Goal: Task Accomplishment & Management: Use online tool/utility

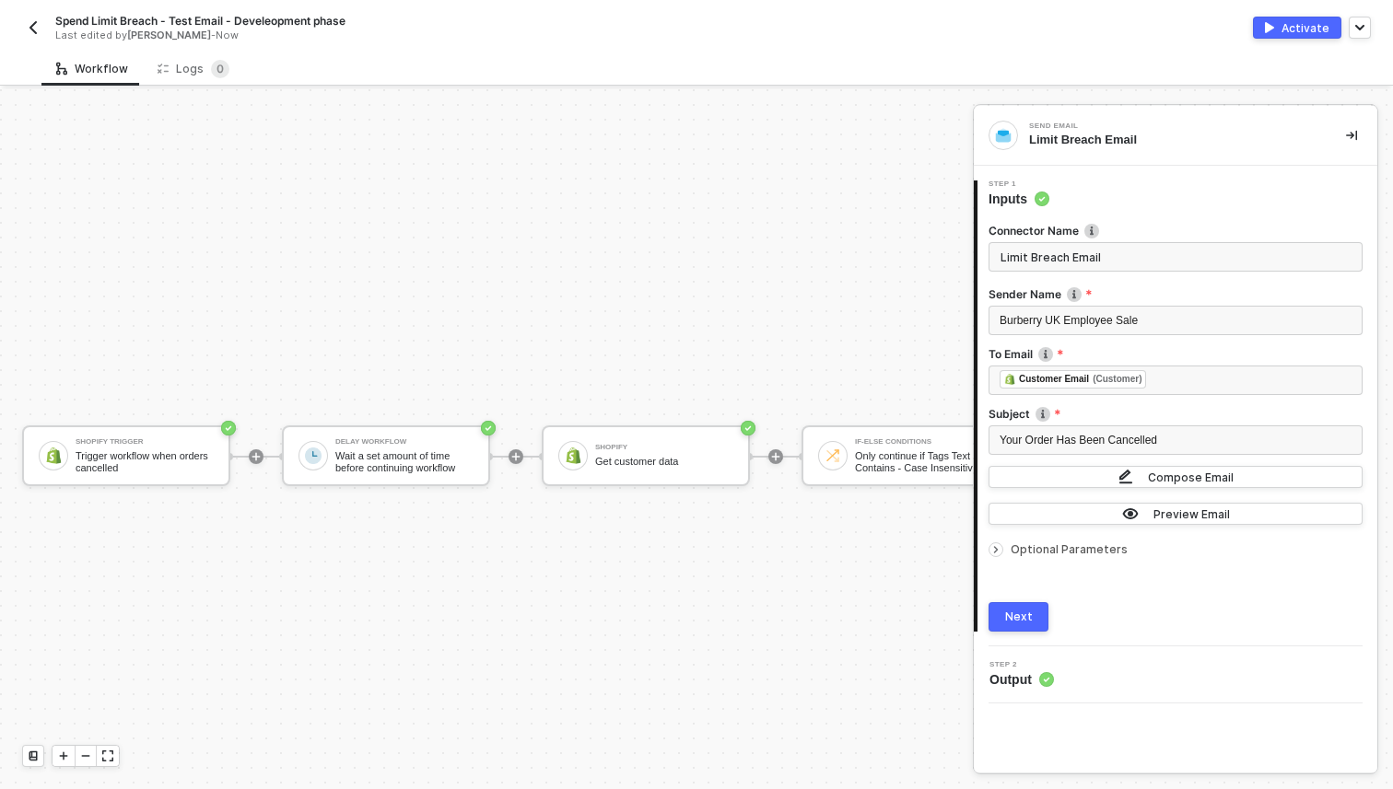
scroll to position [33, 524]
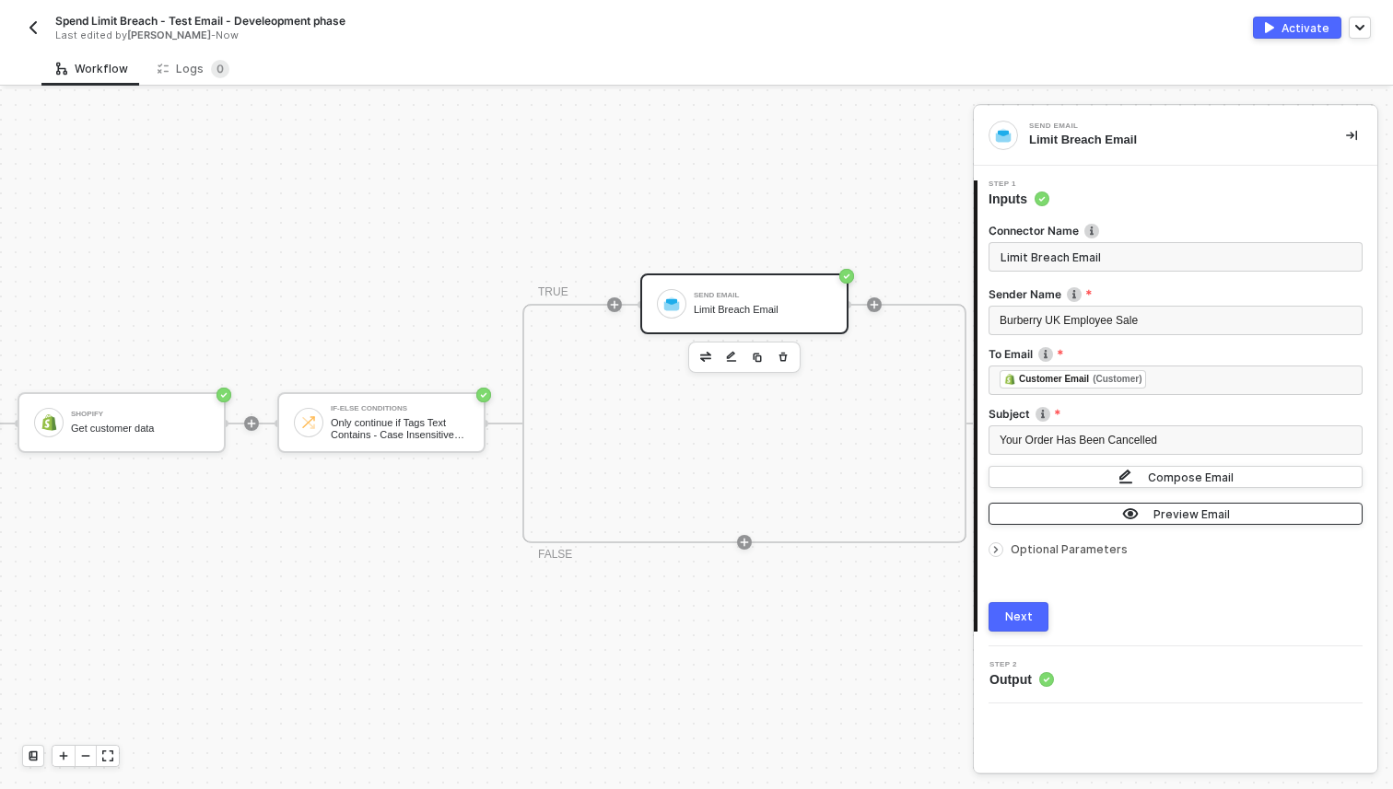
click at [1191, 509] on div "Preview Email" at bounding box center [1191, 515] width 76 height 16
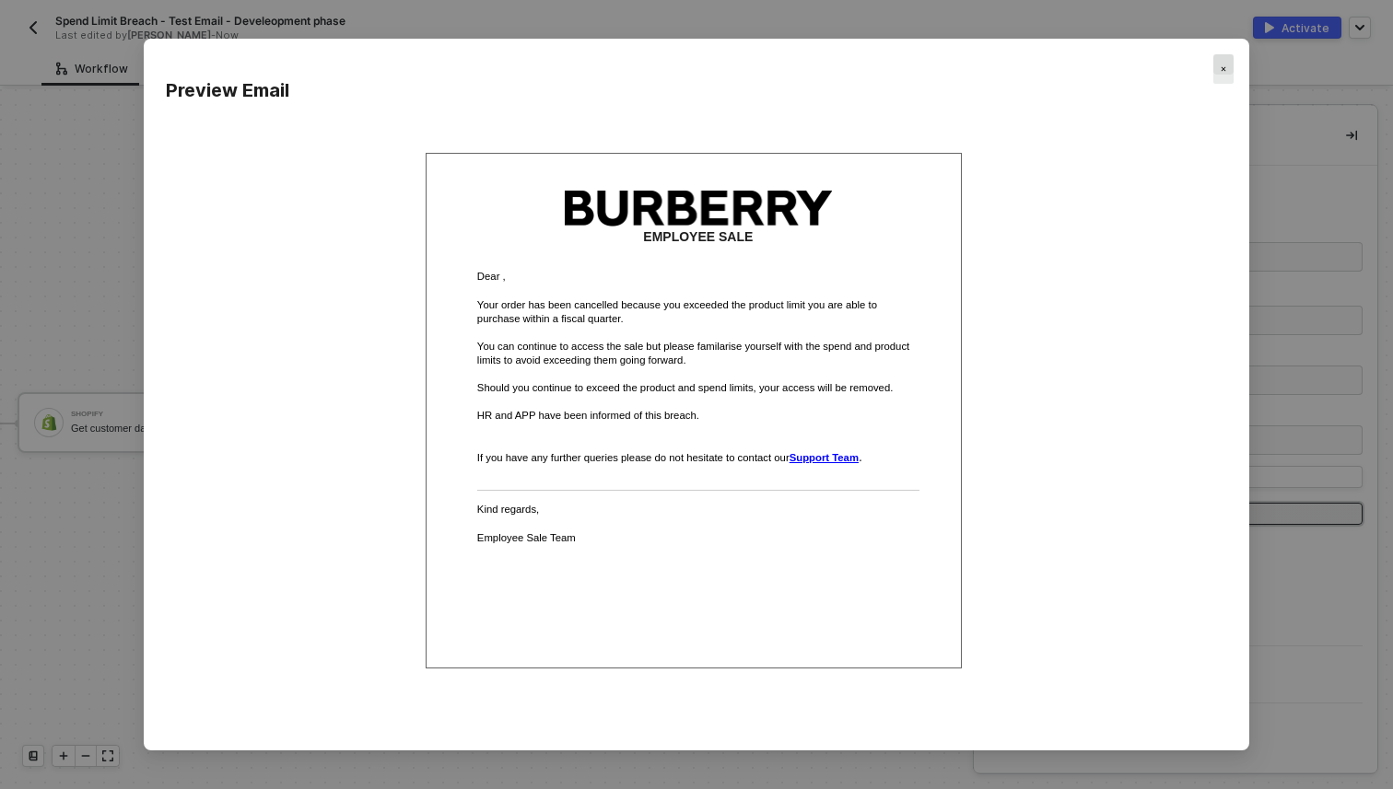
click at [1223, 68] on img "Close" at bounding box center [1224, 69] width 6 height 6
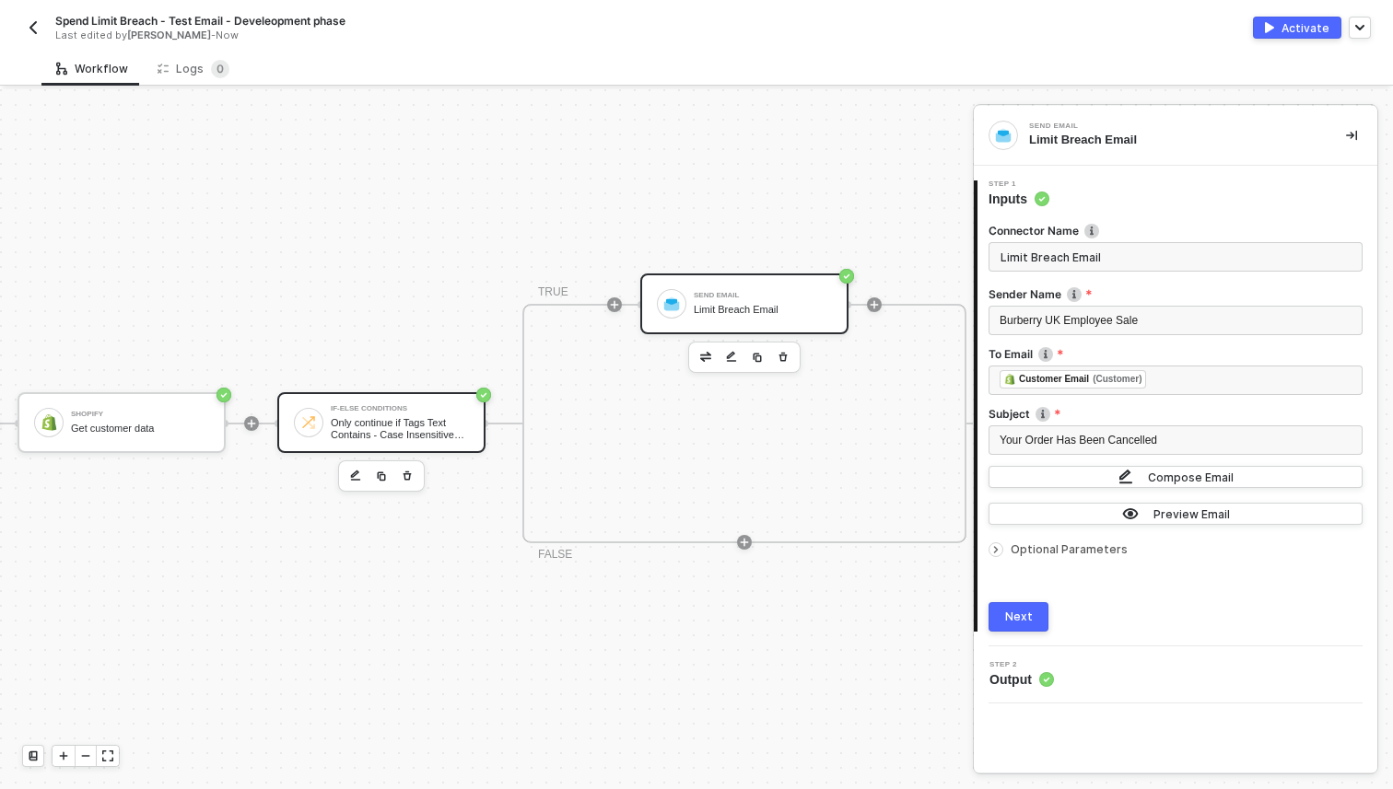
click at [382, 439] on div "If-Else Conditions Only continue if Tags Text Contains - Case Insensitive DENIED" at bounding box center [381, 422] width 208 height 61
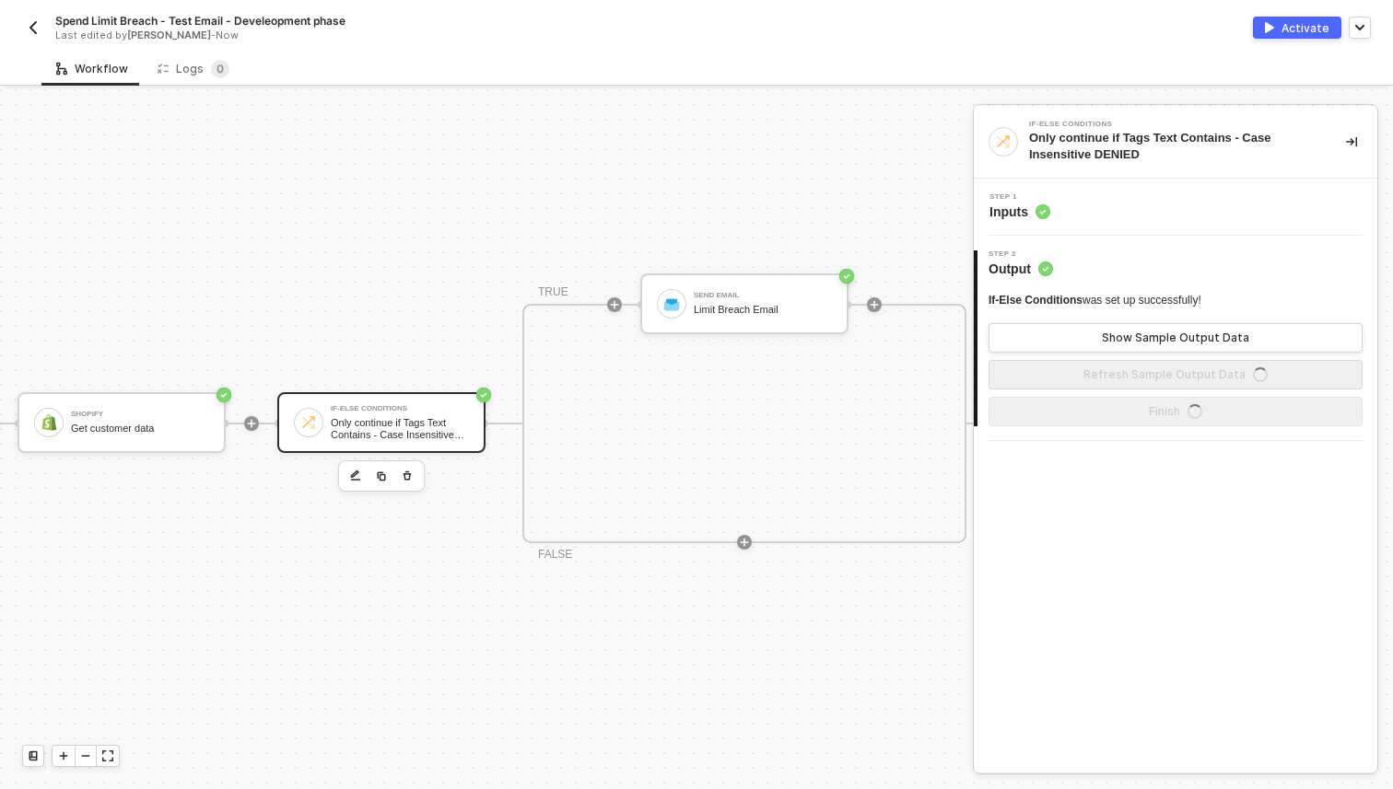
click at [1006, 216] on span "Inputs" at bounding box center [1019, 212] width 61 height 18
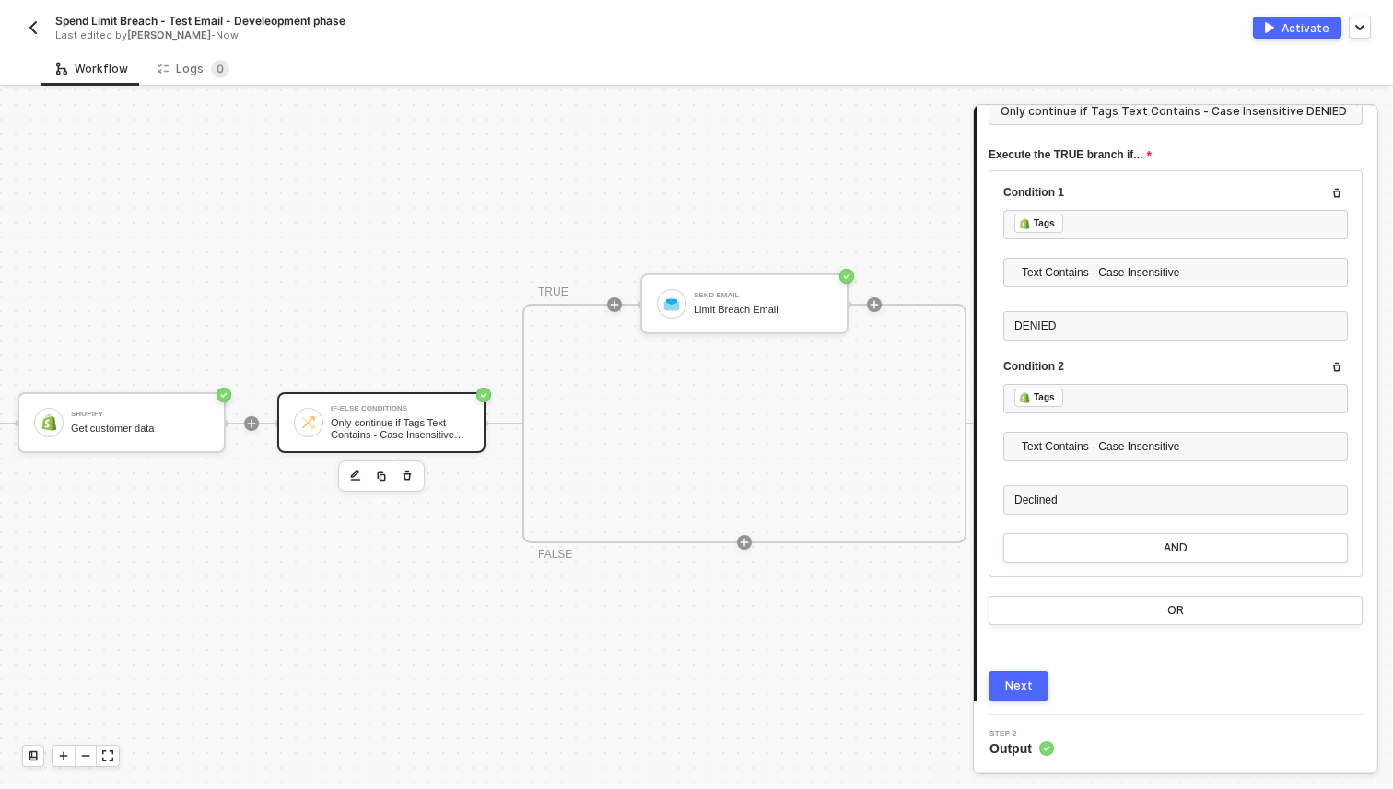
scroll to position [0, 0]
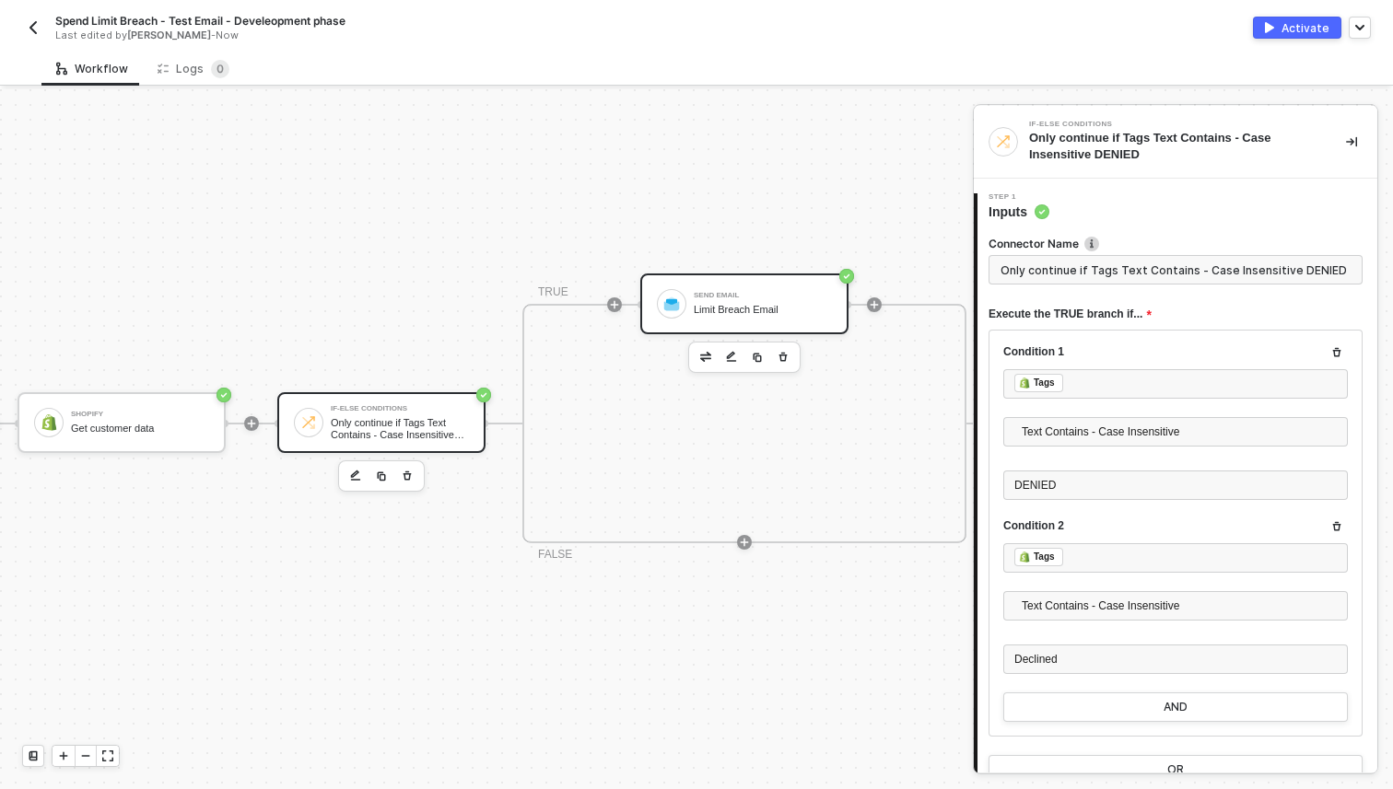
click at [756, 327] on div "Send Email Limit Breach Email" at bounding box center [744, 304] width 208 height 61
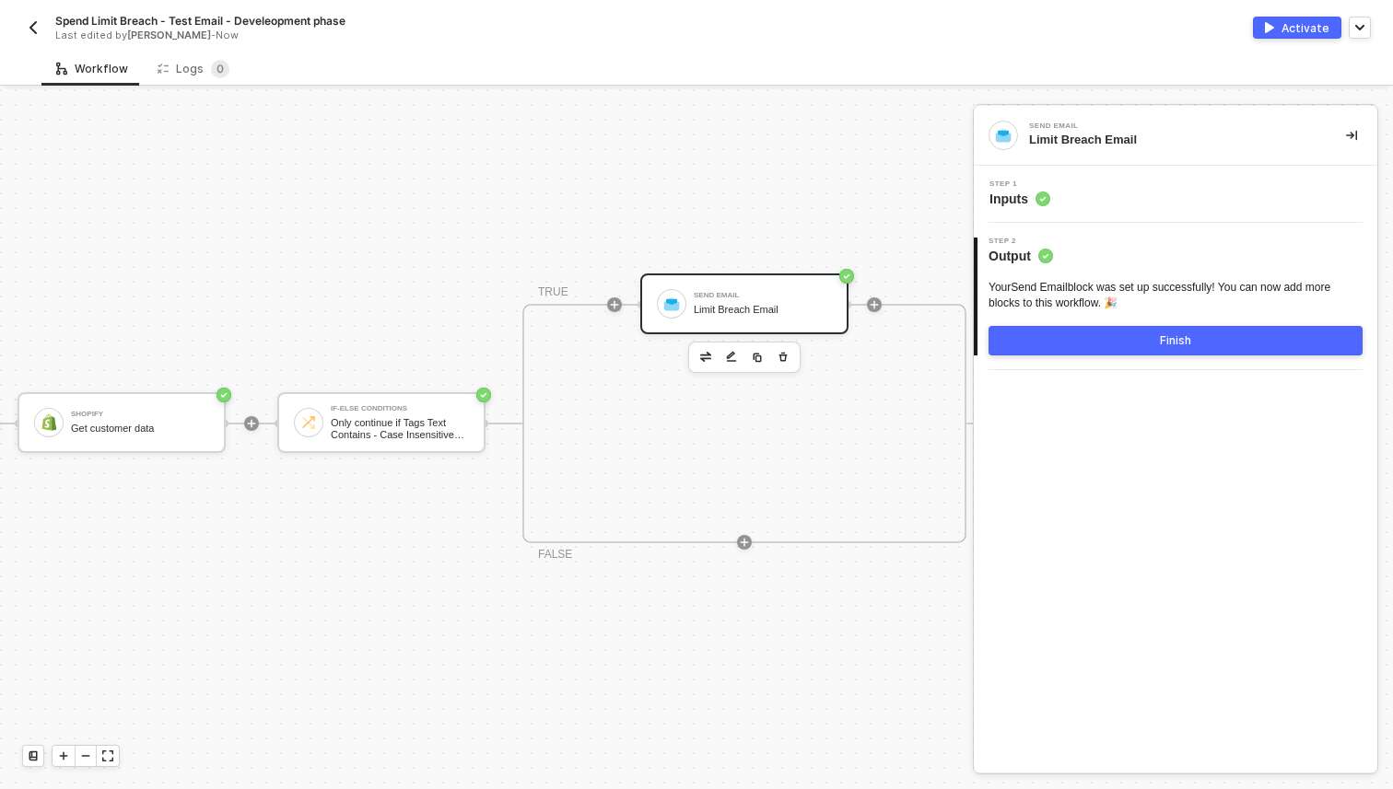
click at [743, 305] on div "Limit Breach Email" at bounding box center [763, 310] width 138 height 12
click at [1037, 188] on div "Step 1 Inputs" at bounding box center [1019, 195] width 61 height 28
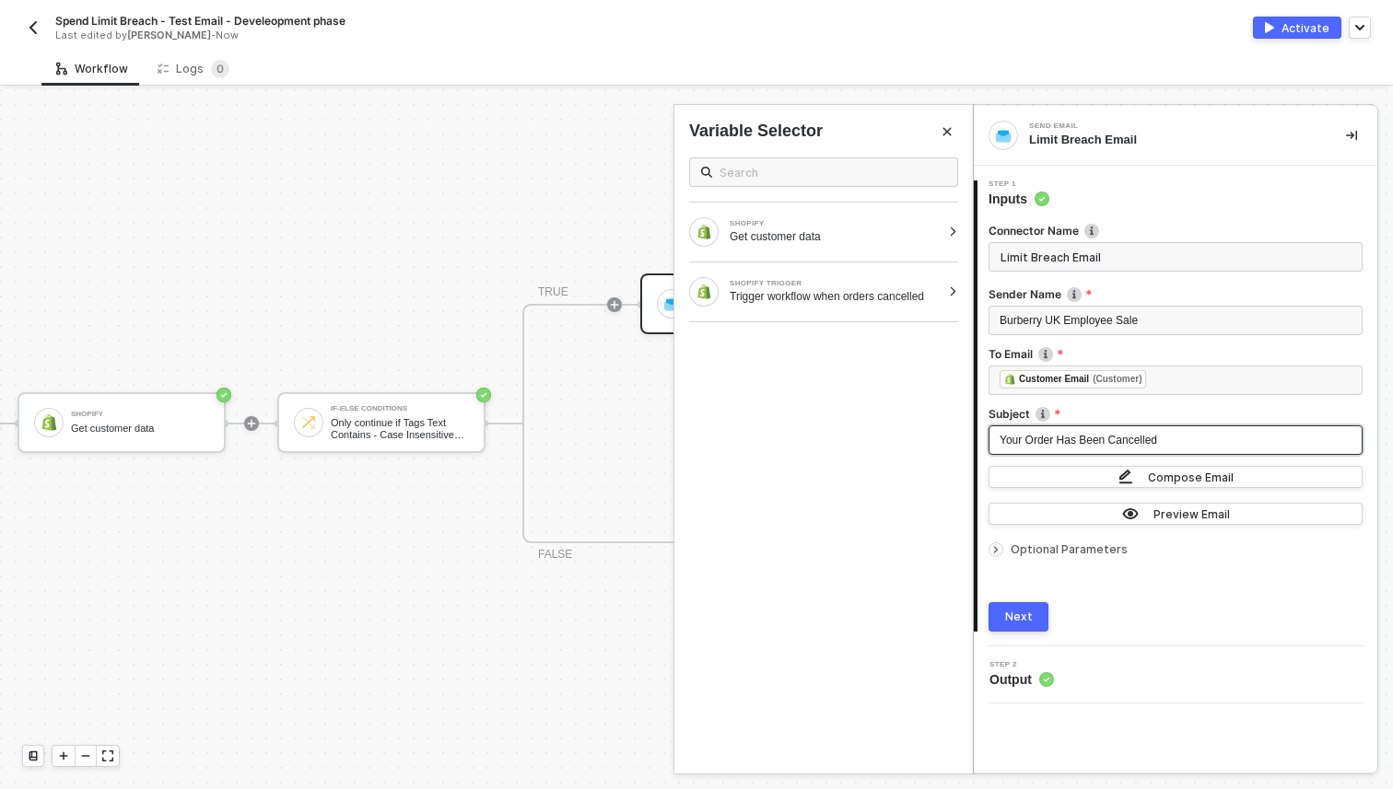
click at [1209, 444] on div "Your Order Has Been Cancelled" at bounding box center [1176, 441] width 352 height 18
click at [1202, 433] on div "Your Order Has Been Cancelled" at bounding box center [1176, 441] width 352 height 18
click at [1182, 516] on div "Preview Email" at bounding box center [1191, 515] width 76 height 16
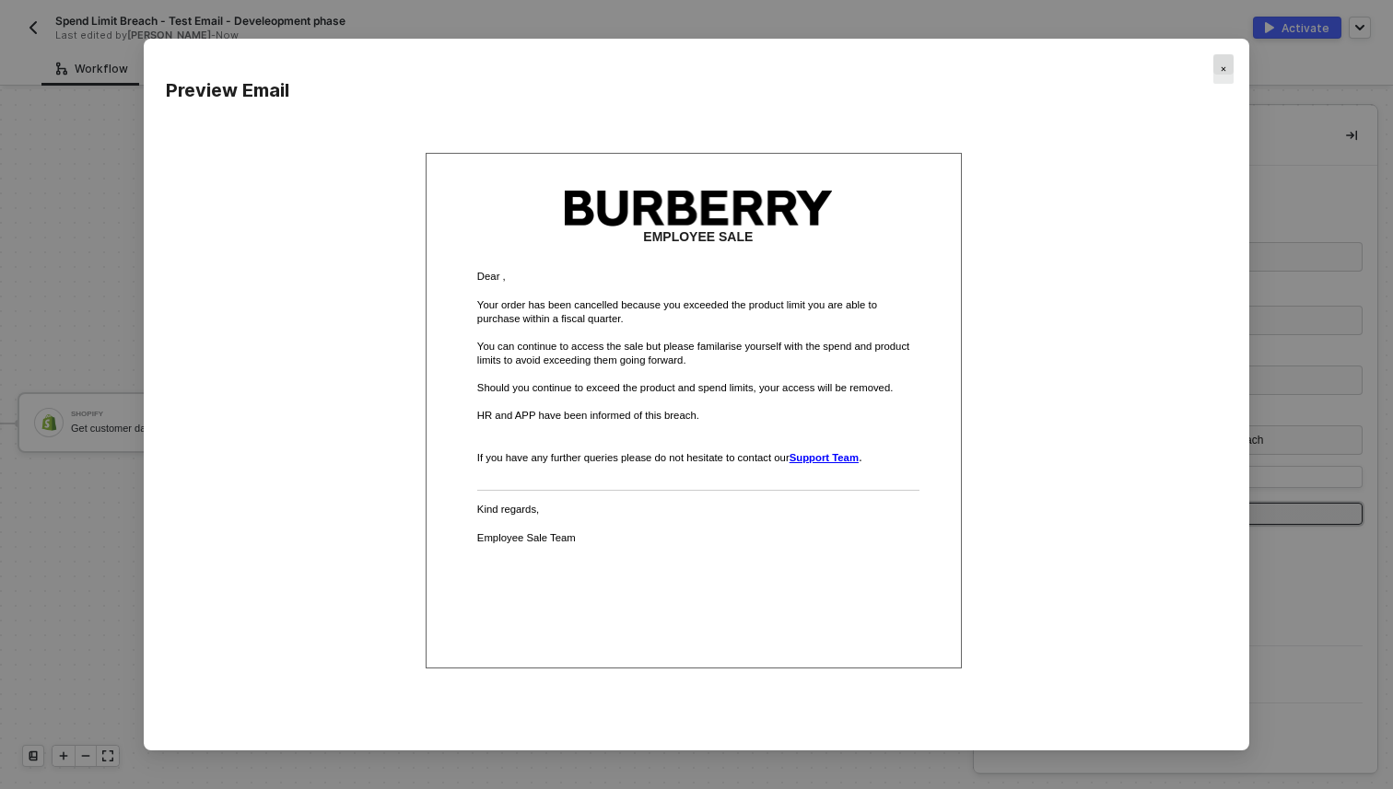
click at [1222, 64] on div "Close" at bounding box center [1223, 68] width 20 height 29
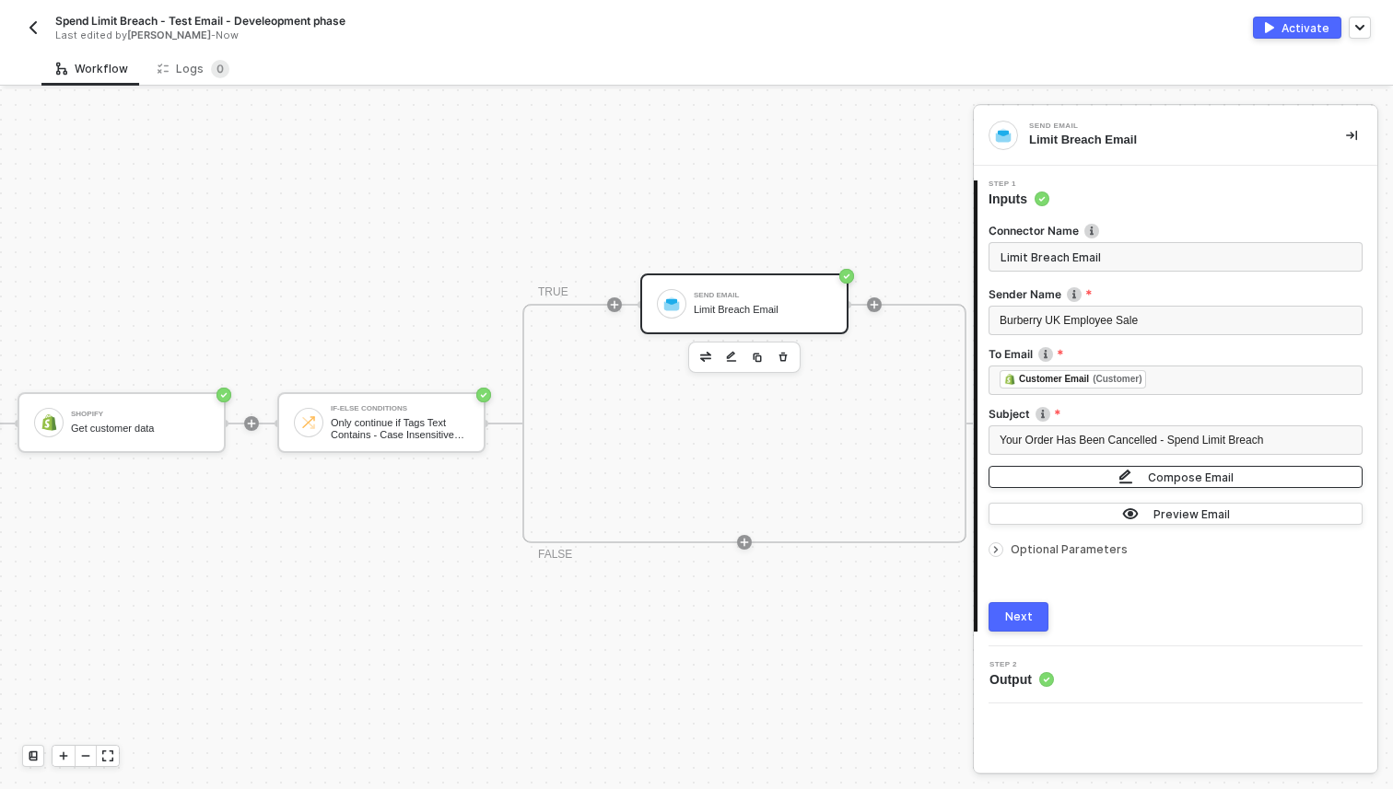
click at [1096, 466] on button "Compose Email" at bounding box center [1175, 477] width 374 height 22
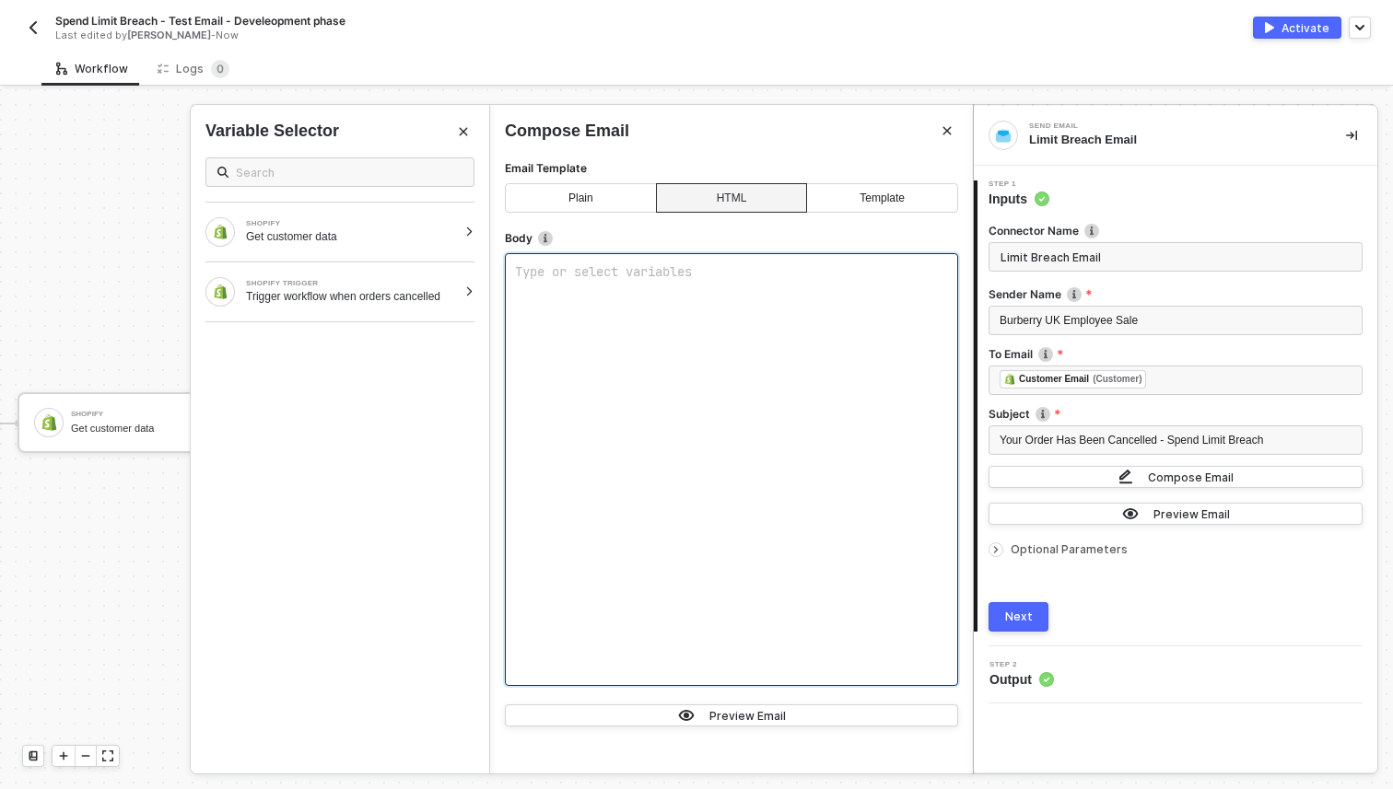
scroll to position [1787, 0]
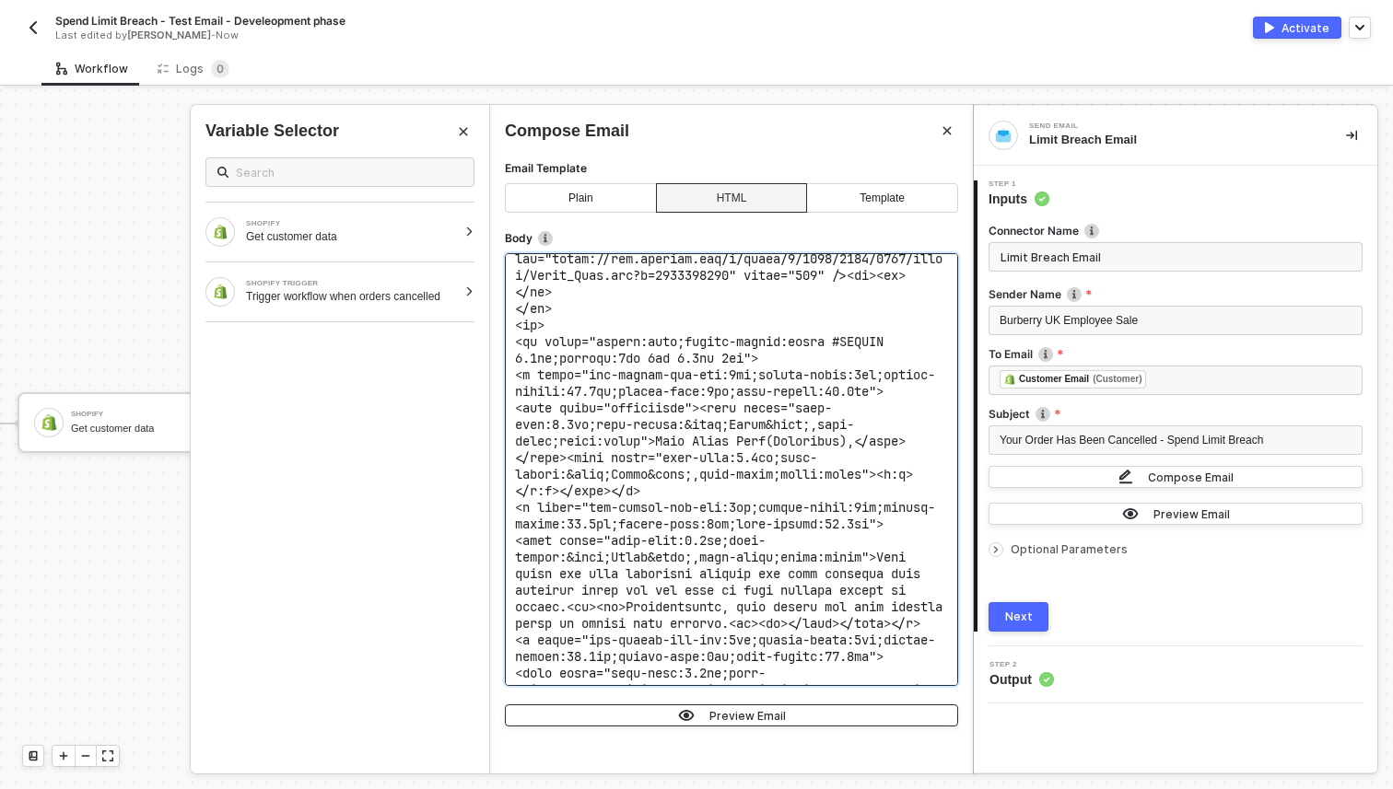
click at [711, 721] on div "Preview Email" at bounding box center [747, 716] width 76 height 16
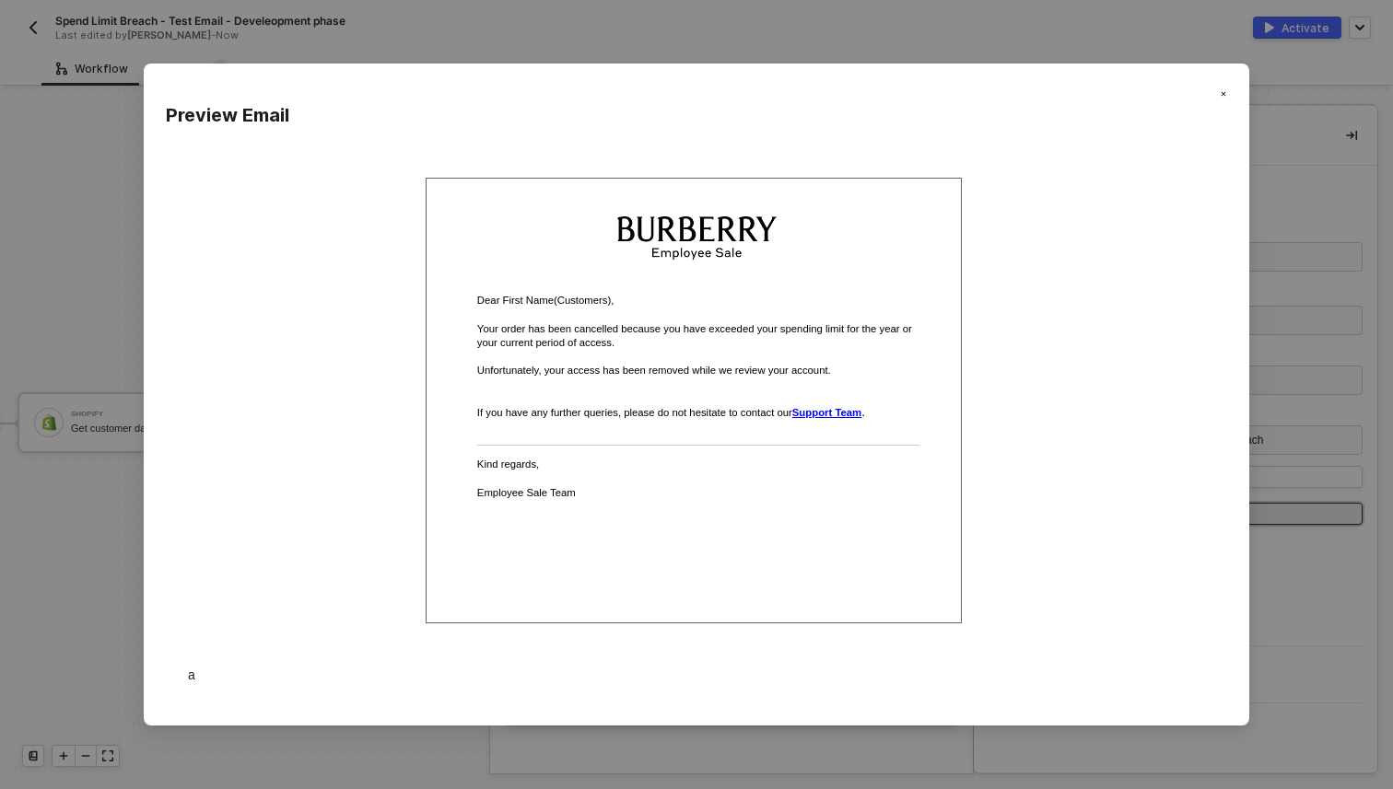
click at [1269, 520] on div "Preview Email Dear First Name(Customers), Your order has been cancelled because…" at bounding box center [696, 394] width 1393 height 789
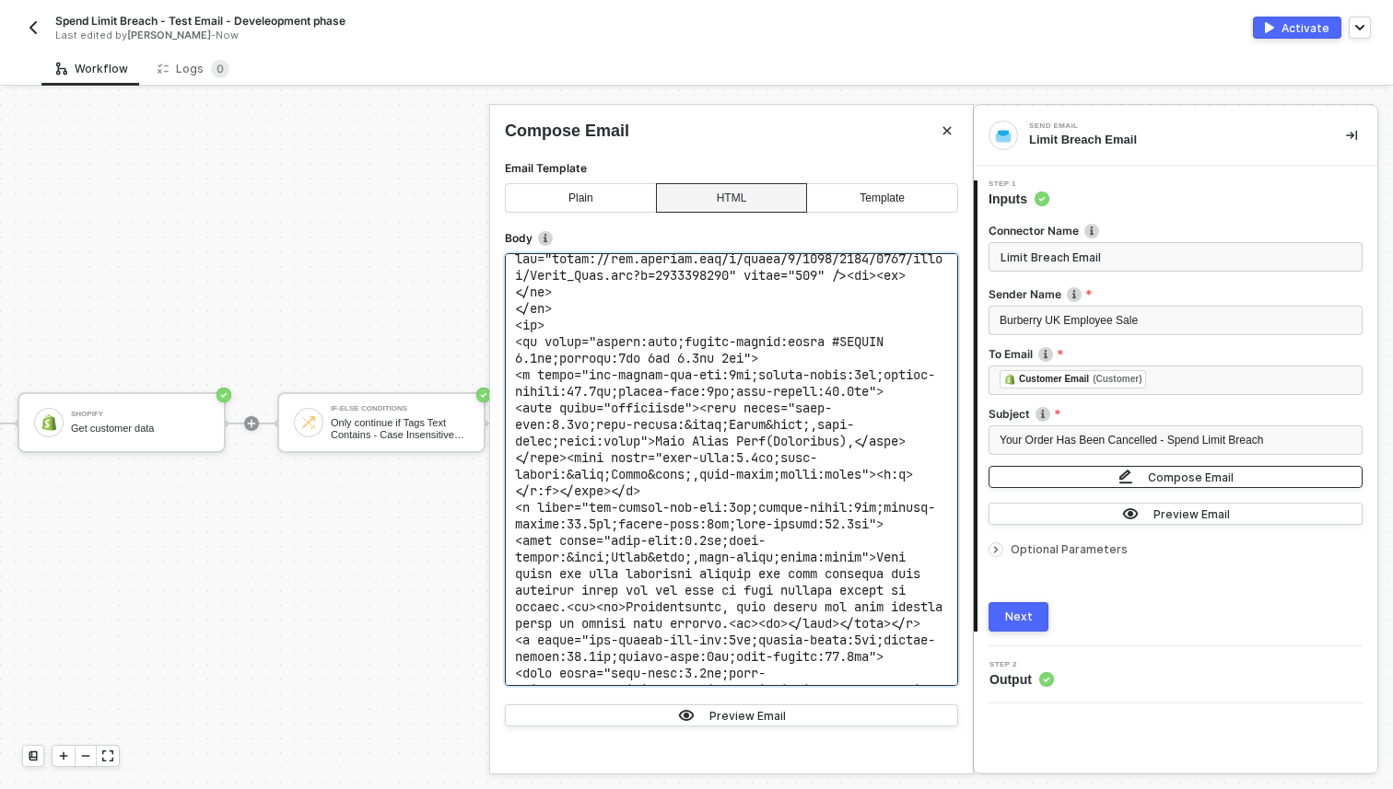
click at [1166, 487] on button "Compose Email" at bounding box center [1175, 477] width 374 height 22
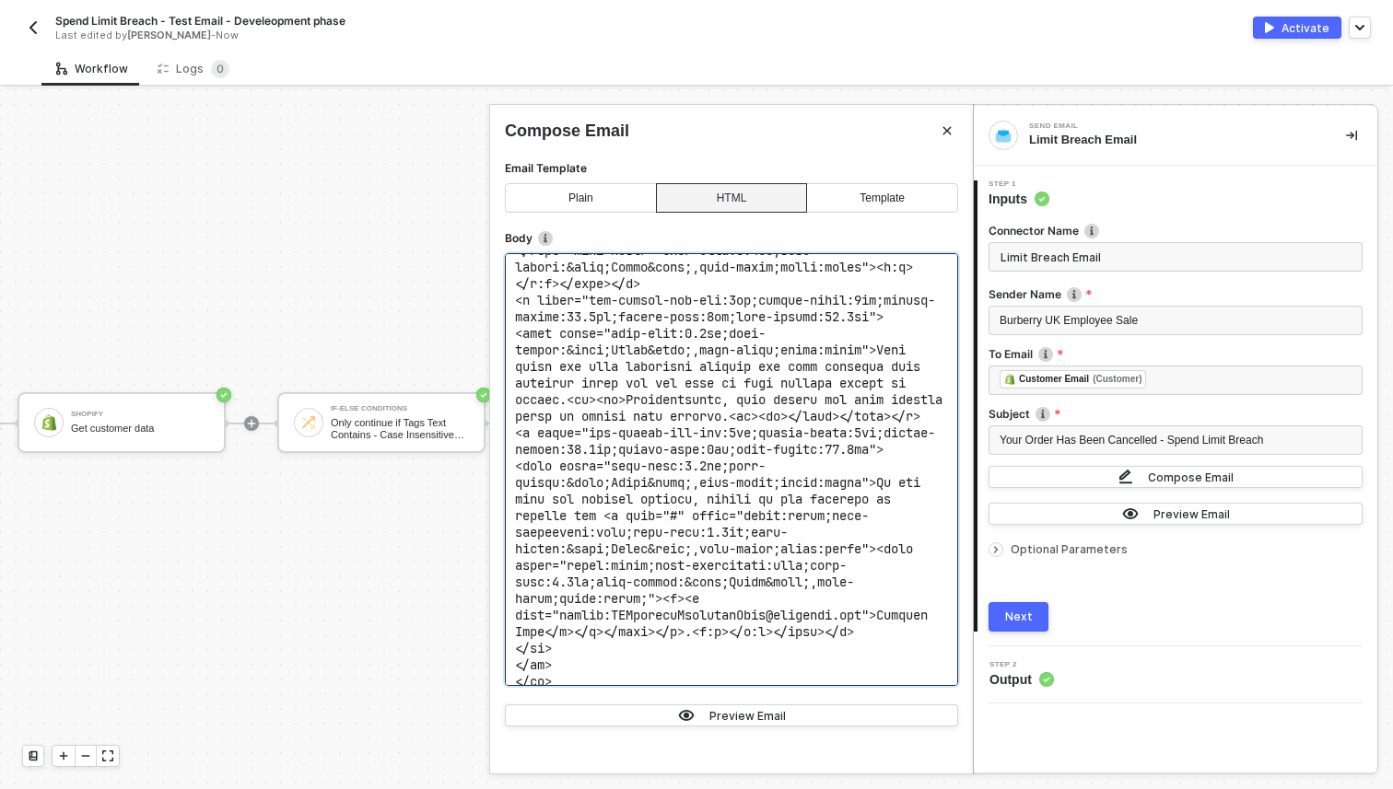
scroll to position [2002, 0]
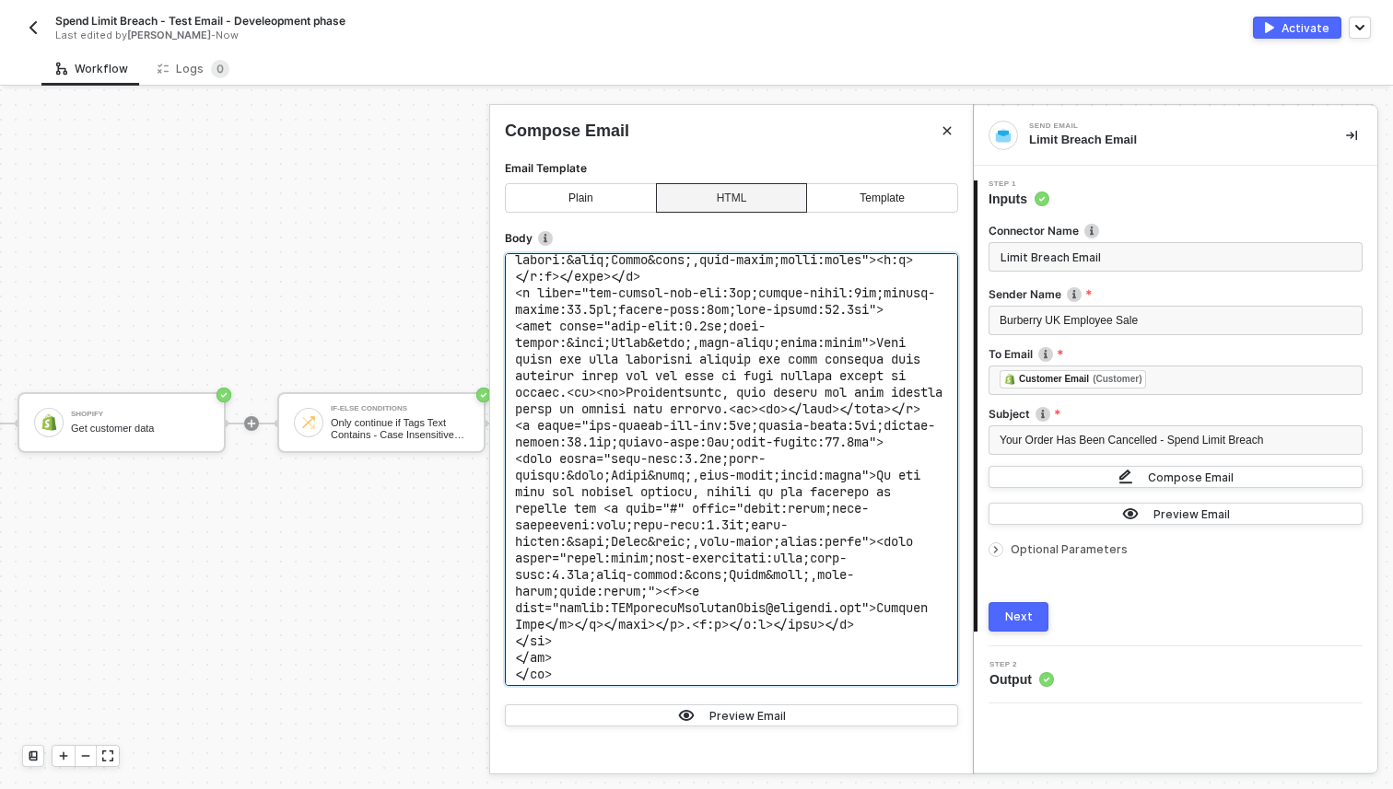
click at [860, 406] on span at bounding box center [1119, 94] width 1209 height 3665
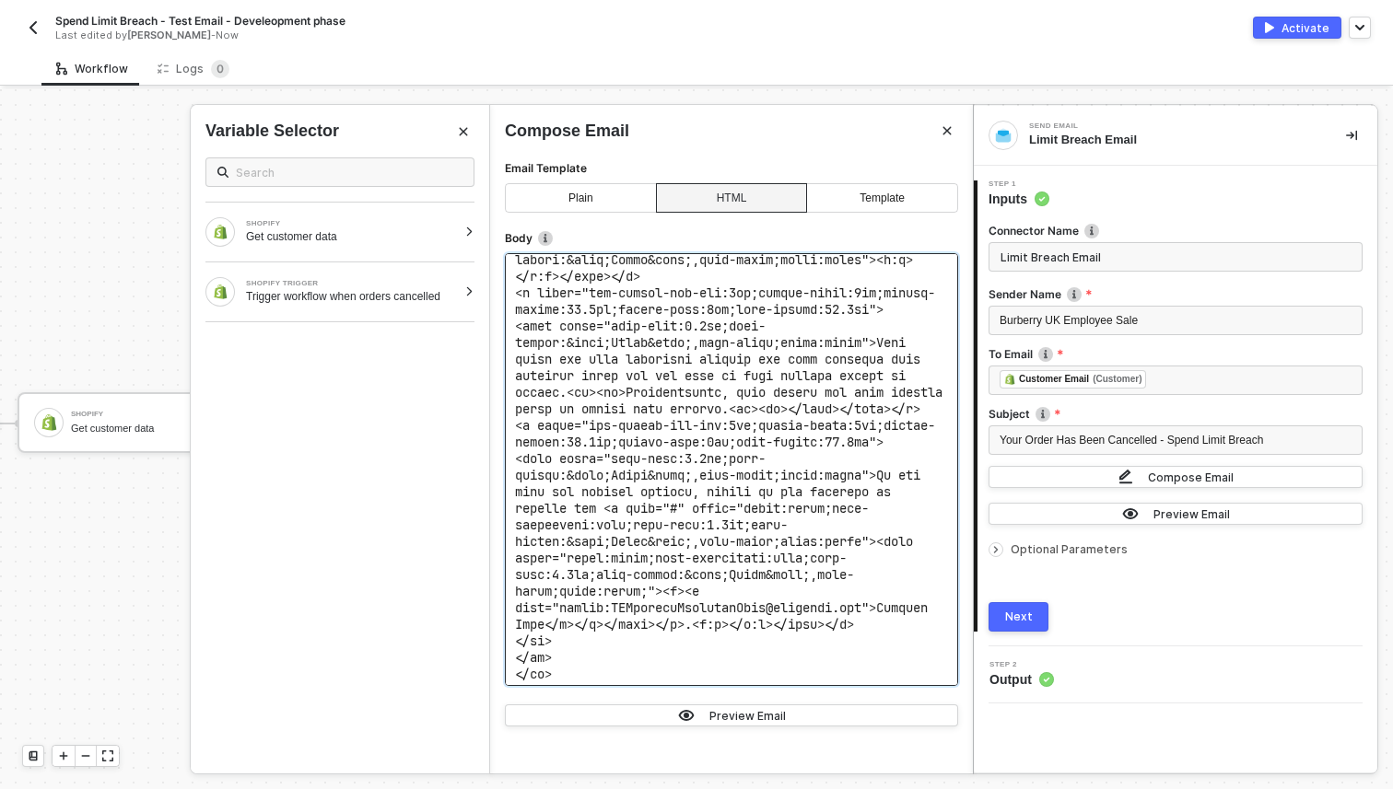
click at [860, 406] on span at bounding box center [1119, 94] width 1209 height 3665
drag, startPoint x: 860, startPoint y: 406, endPoint x: 699, endPoint y: 401, distance: 161.3
click at [699, 401] on span at bounding box center [1119, 94] width 1209 height 3665
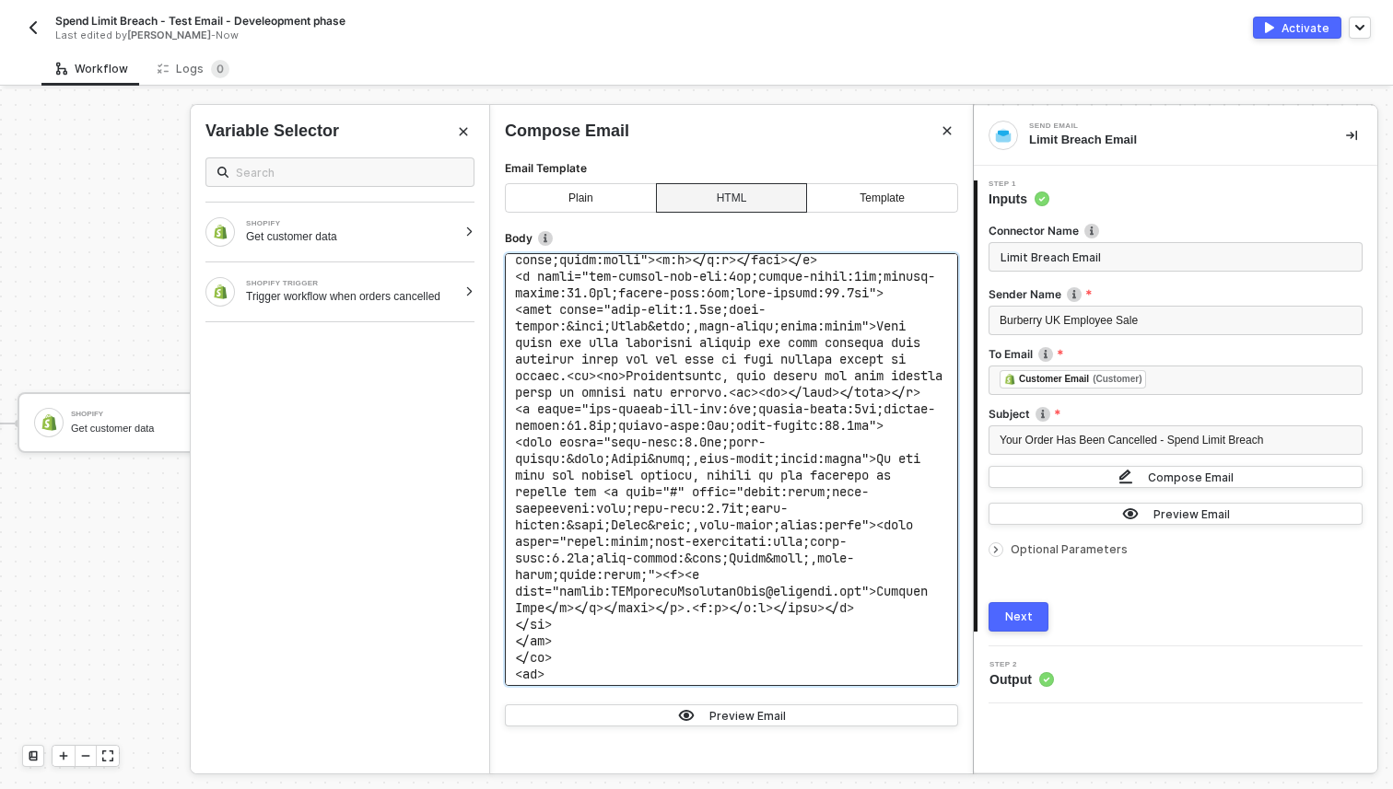
scroll to position [1787, 0]
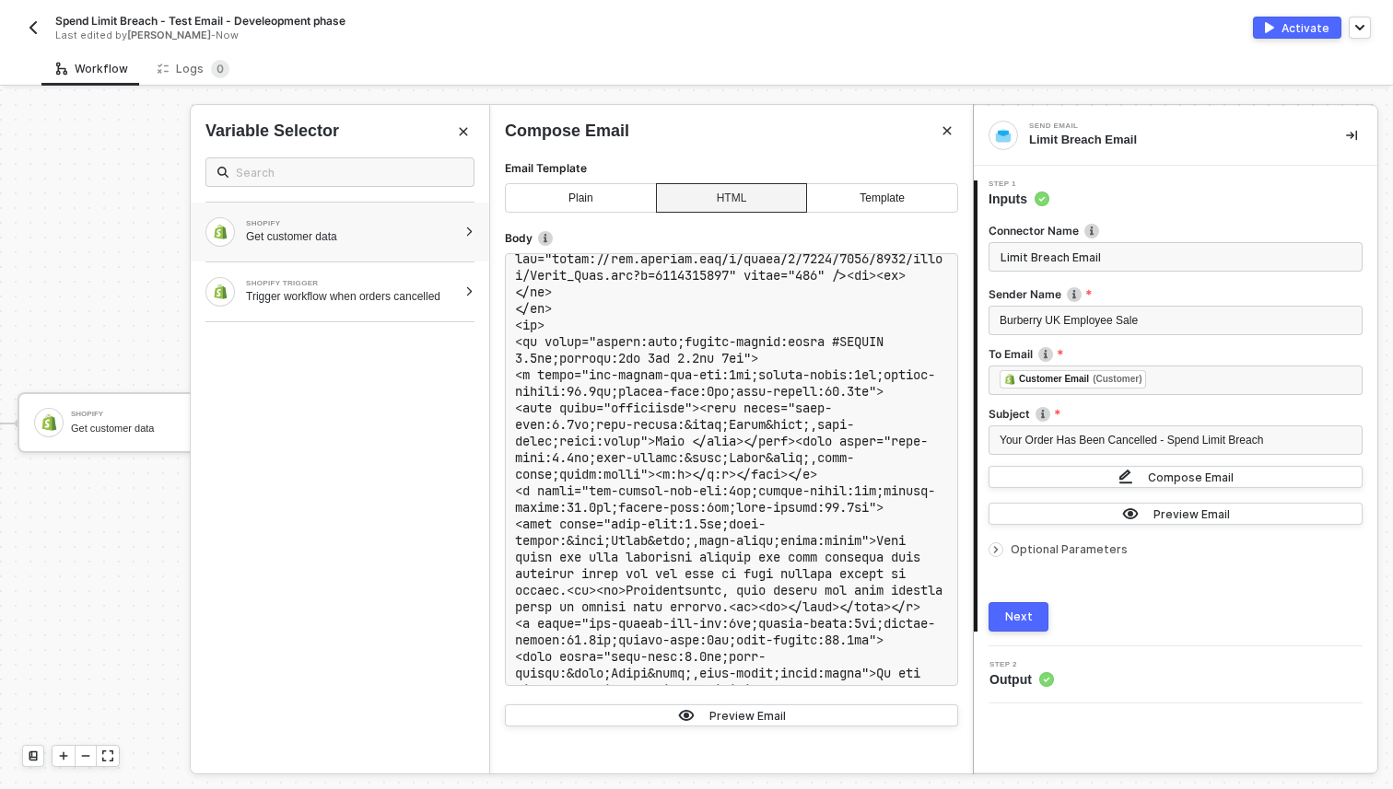
click at [375, 228] on div "SHOPIFY Get customer data" at bounding box center [351, 232] width 211 height 24
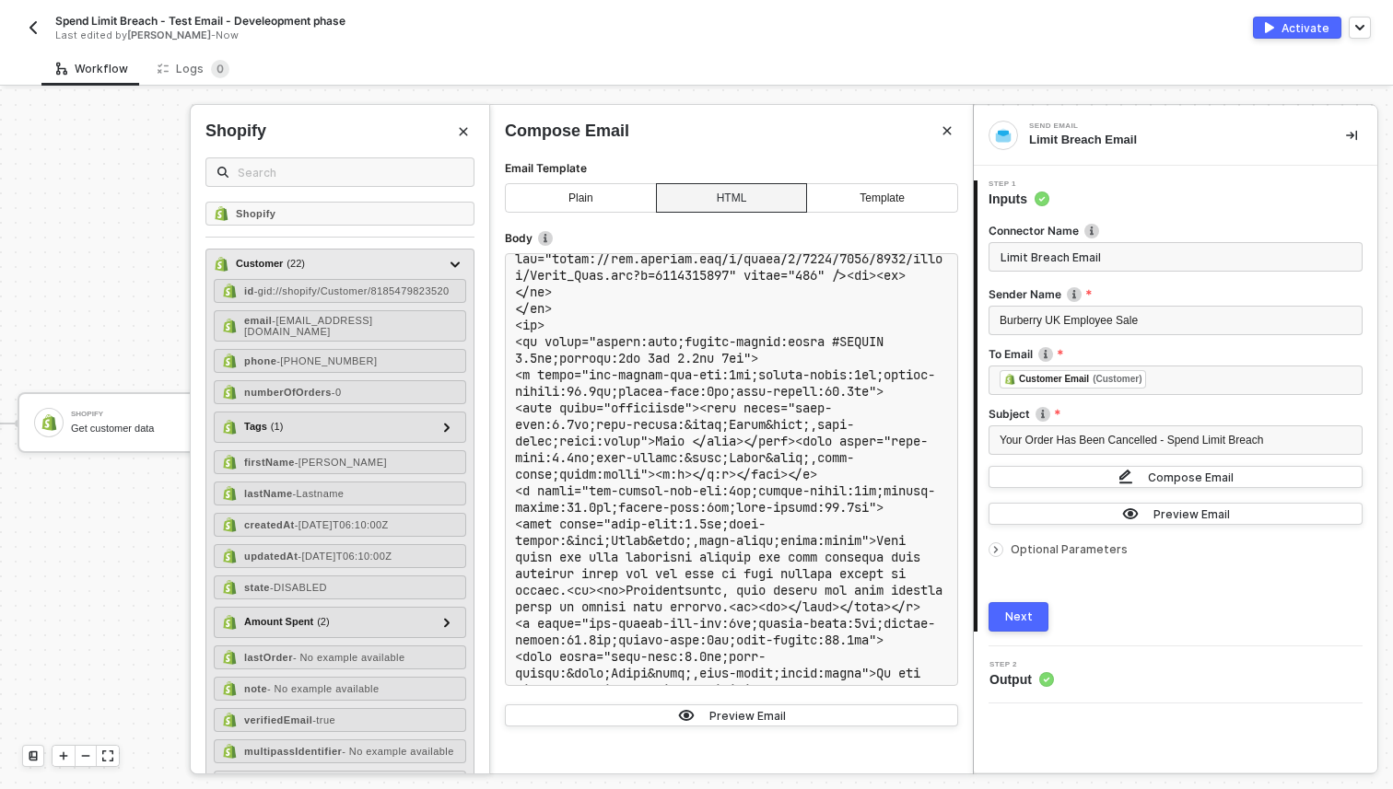
click at [336, 474] on div "id - gid://shopify/Customer/8185479823520 email - test232.reuire1@gmail.com pho…" at bounding box center [340, 630] width 252 height 702
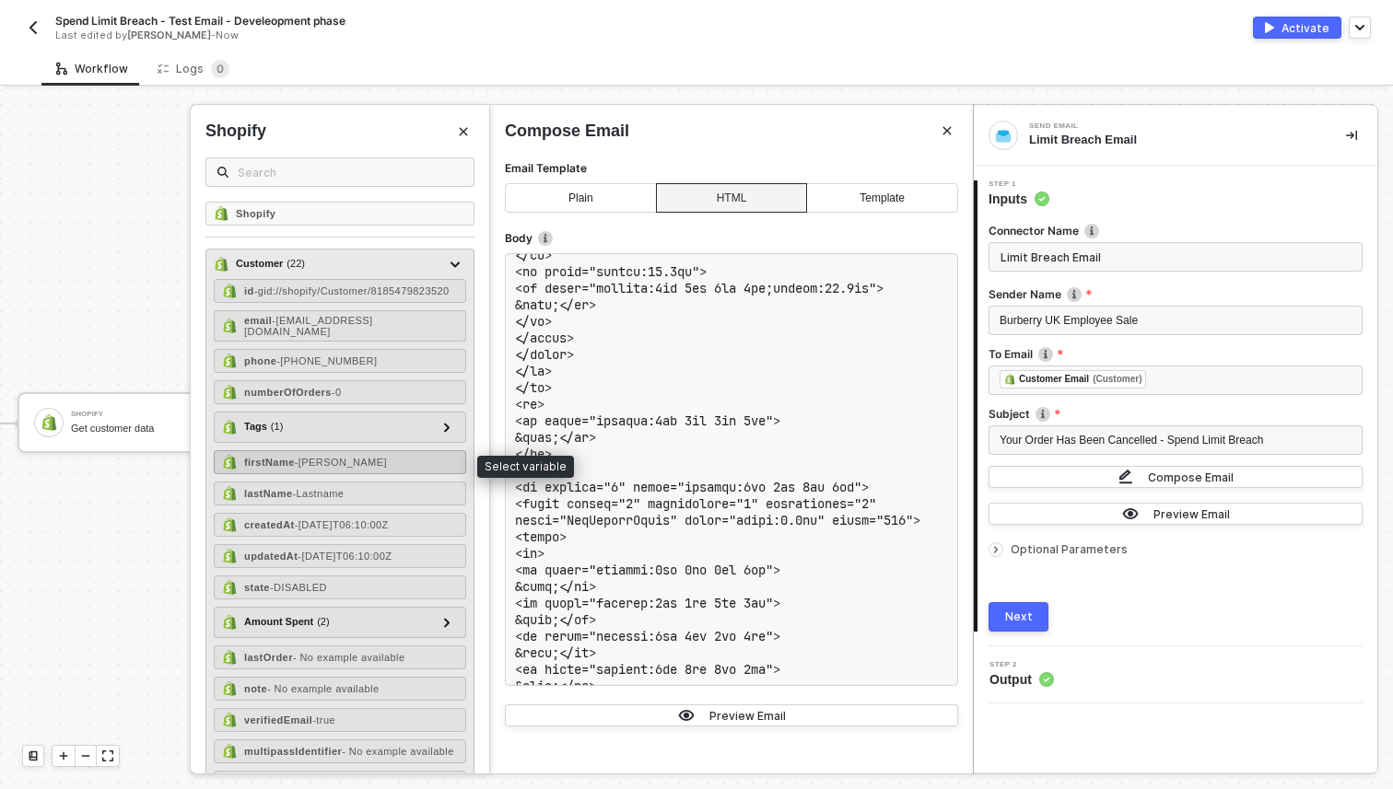
click at [335, 471] on div "firstName - Steve" at bounding box center [340, 462] width 252 height 24
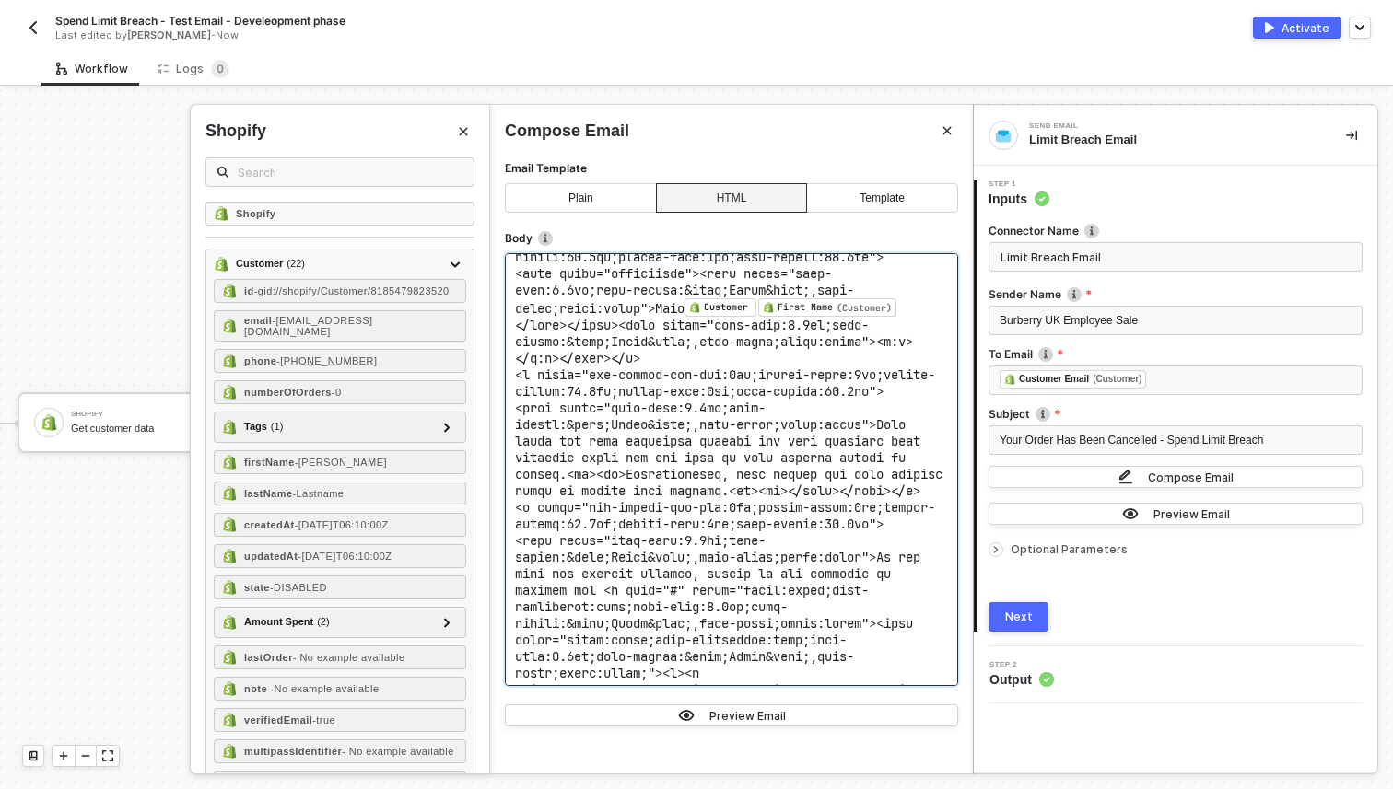
scroll to position [1909, 0]
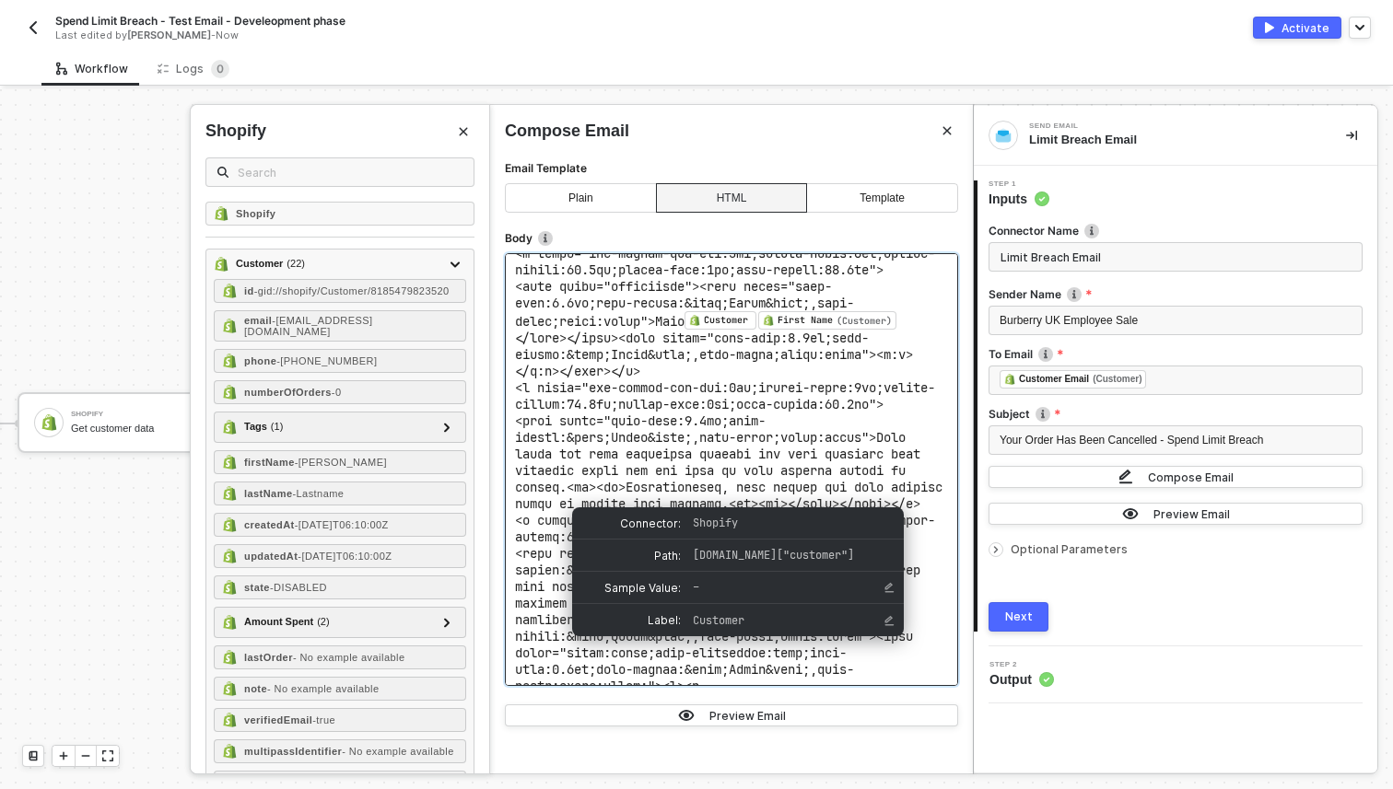
click at [758, 330] on span "Customer ﻿" at bounding box center [721, 321] width 74 height 17
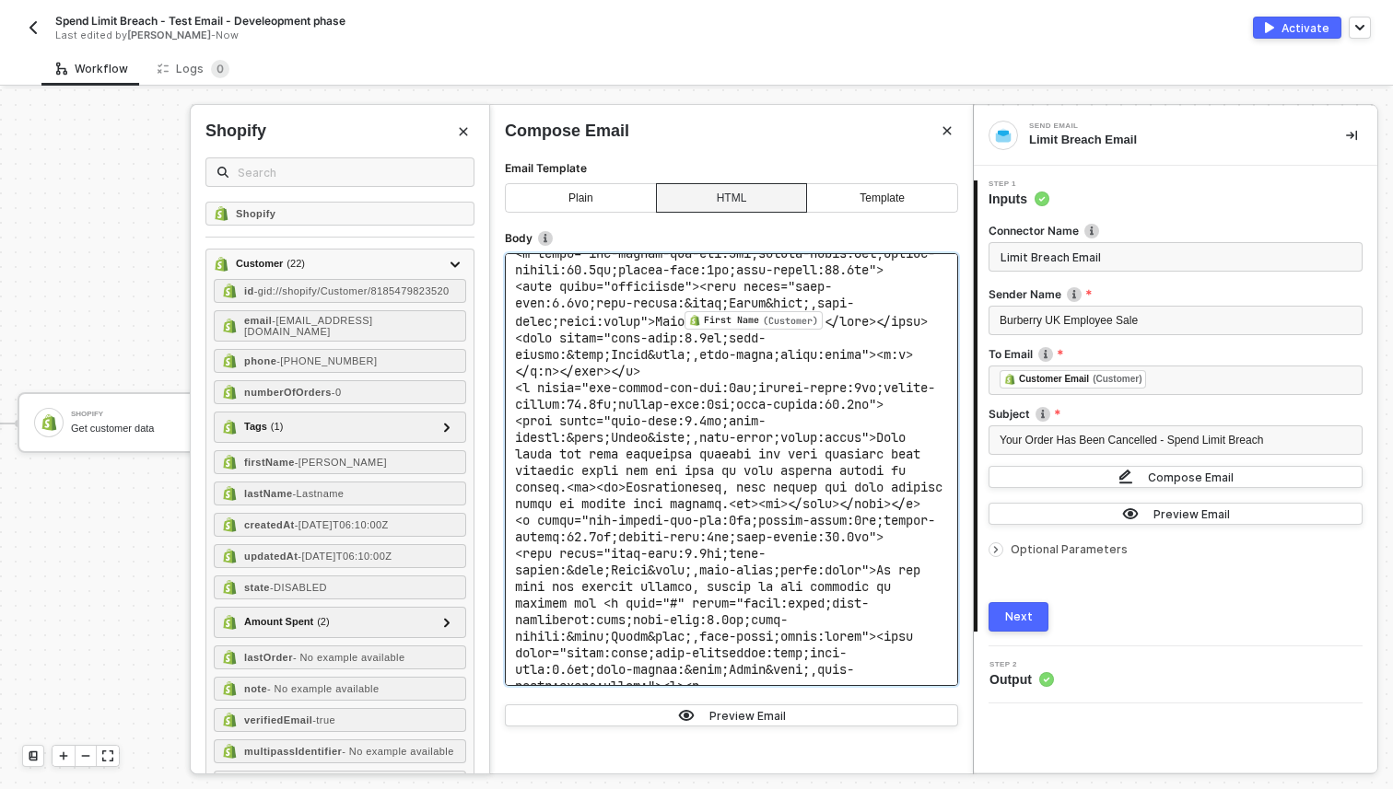
scroll to position [868, 0]
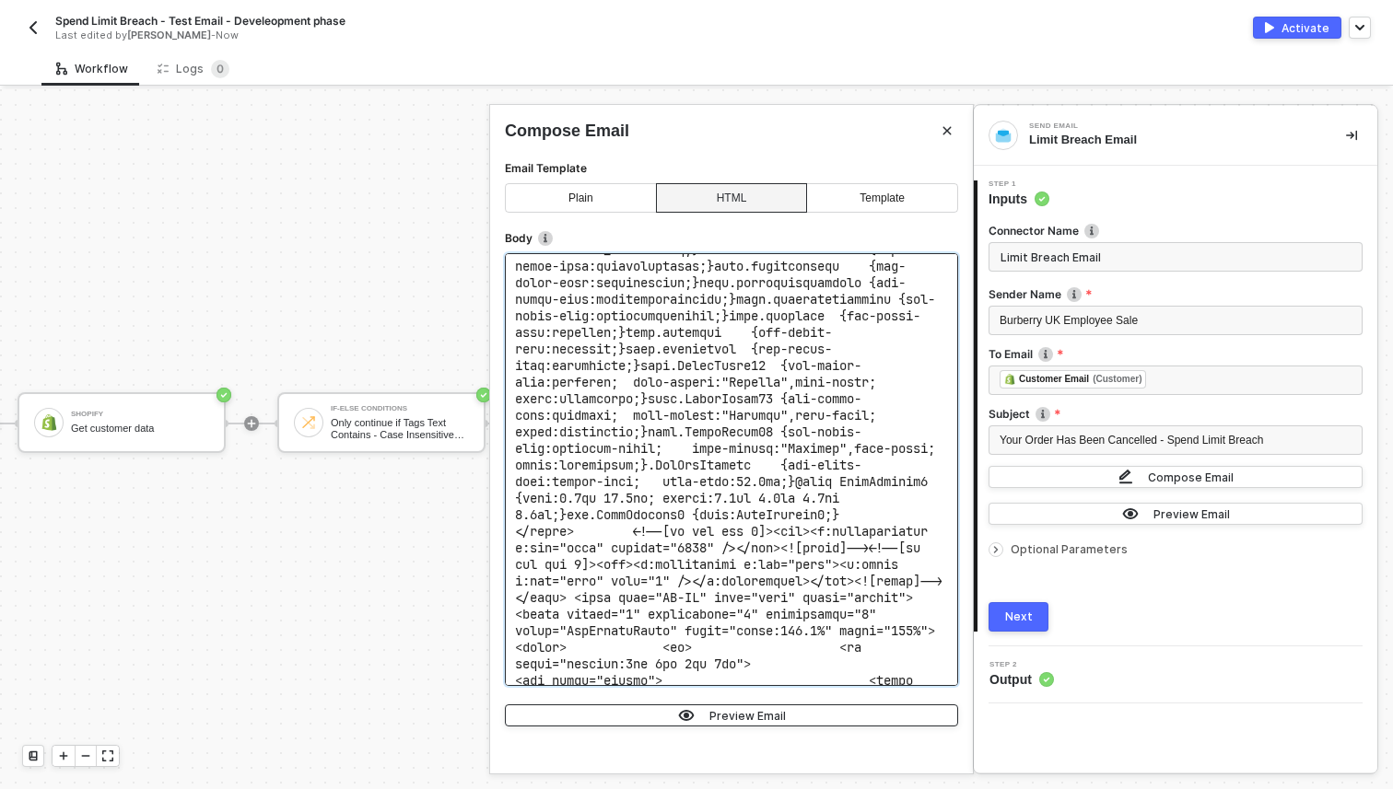
click at [761, 705] on button "Preview Email" at bounding box center [731, 716] width 453 height 22
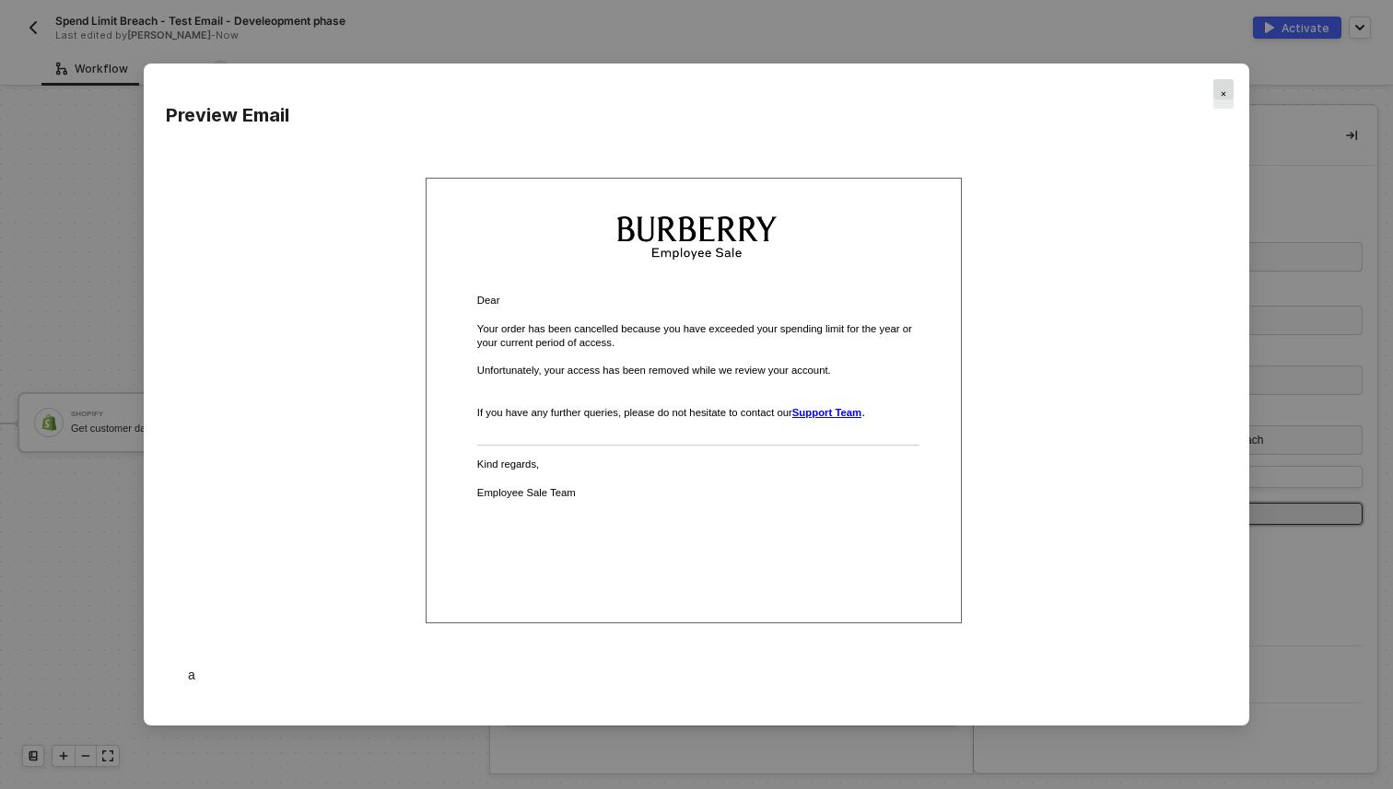
click at [1223, 94] on img "Close" at bounding box center [1224, 94] width 6 height 6
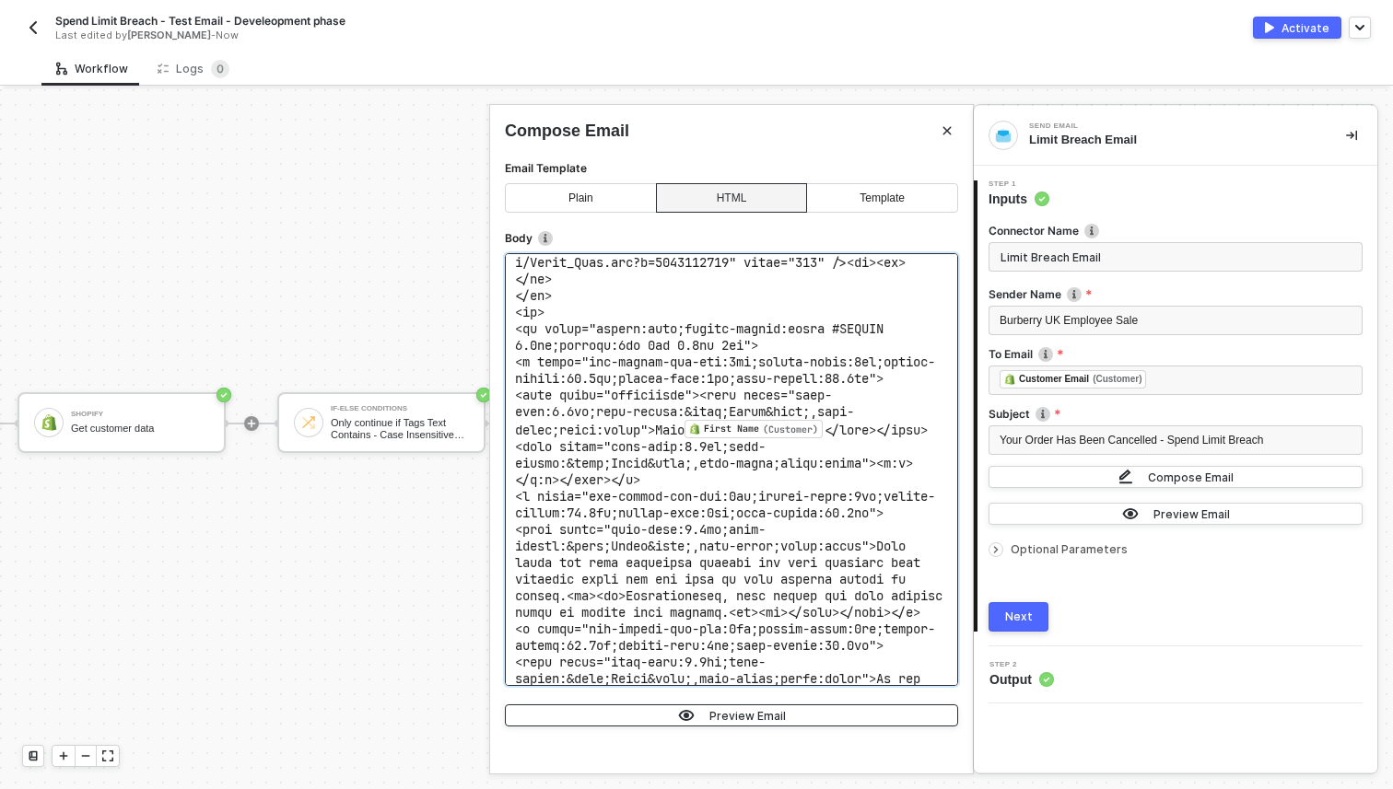
scroll to position [1904, 0]
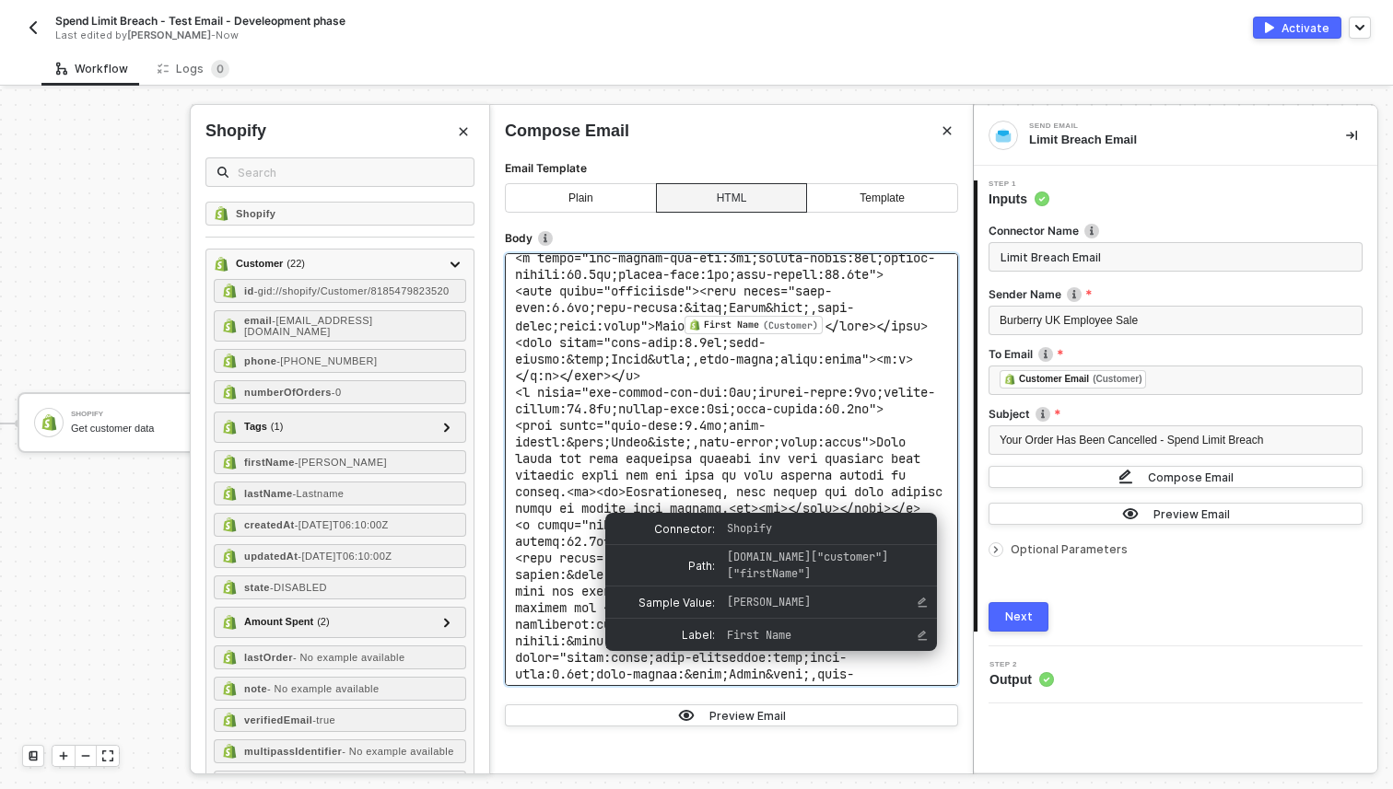
click at [824, 334] on span "First Name (Customer) ﻿" at bounding box center [754, 326] width 140 height 17
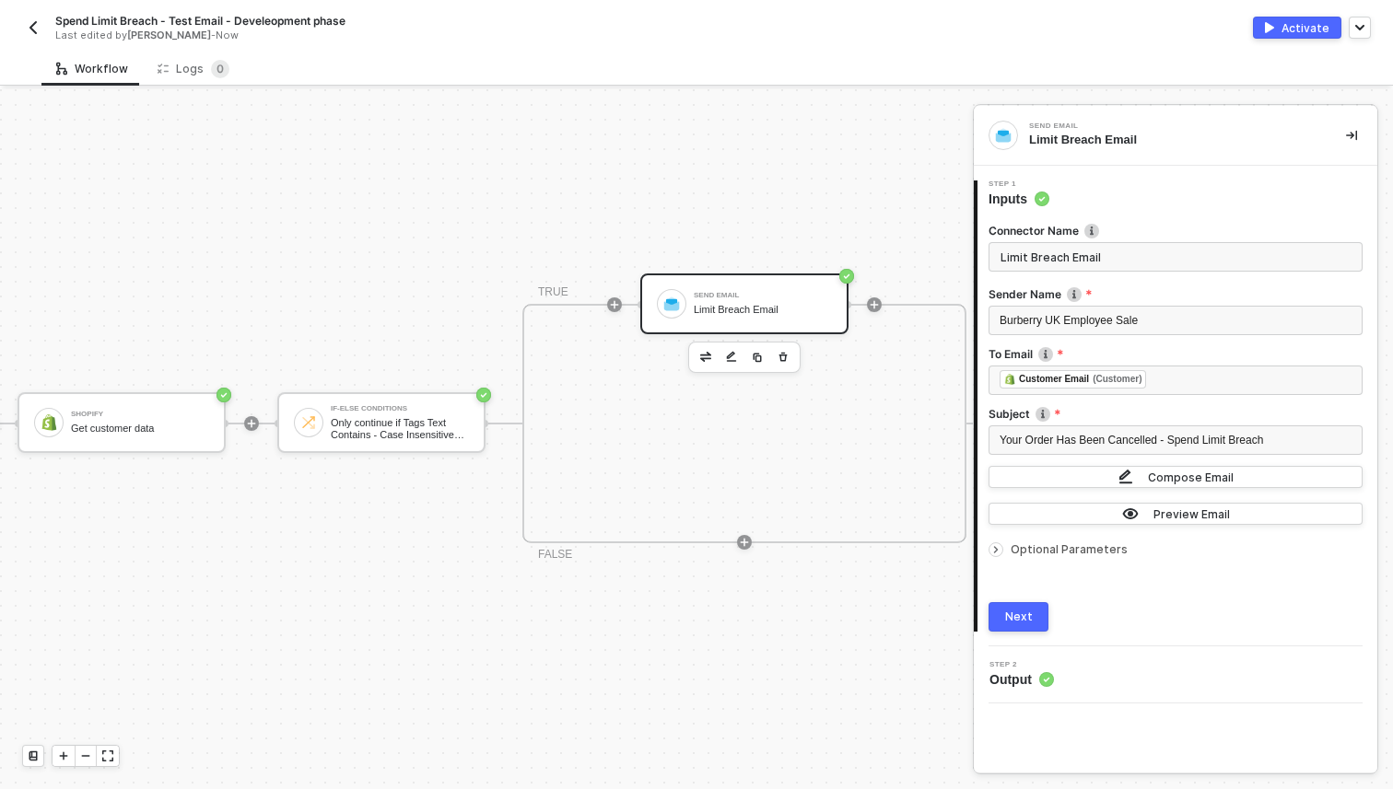
click at [1008, 614] on div "Next" at bounding box center [1019, 617] width 28 height 15
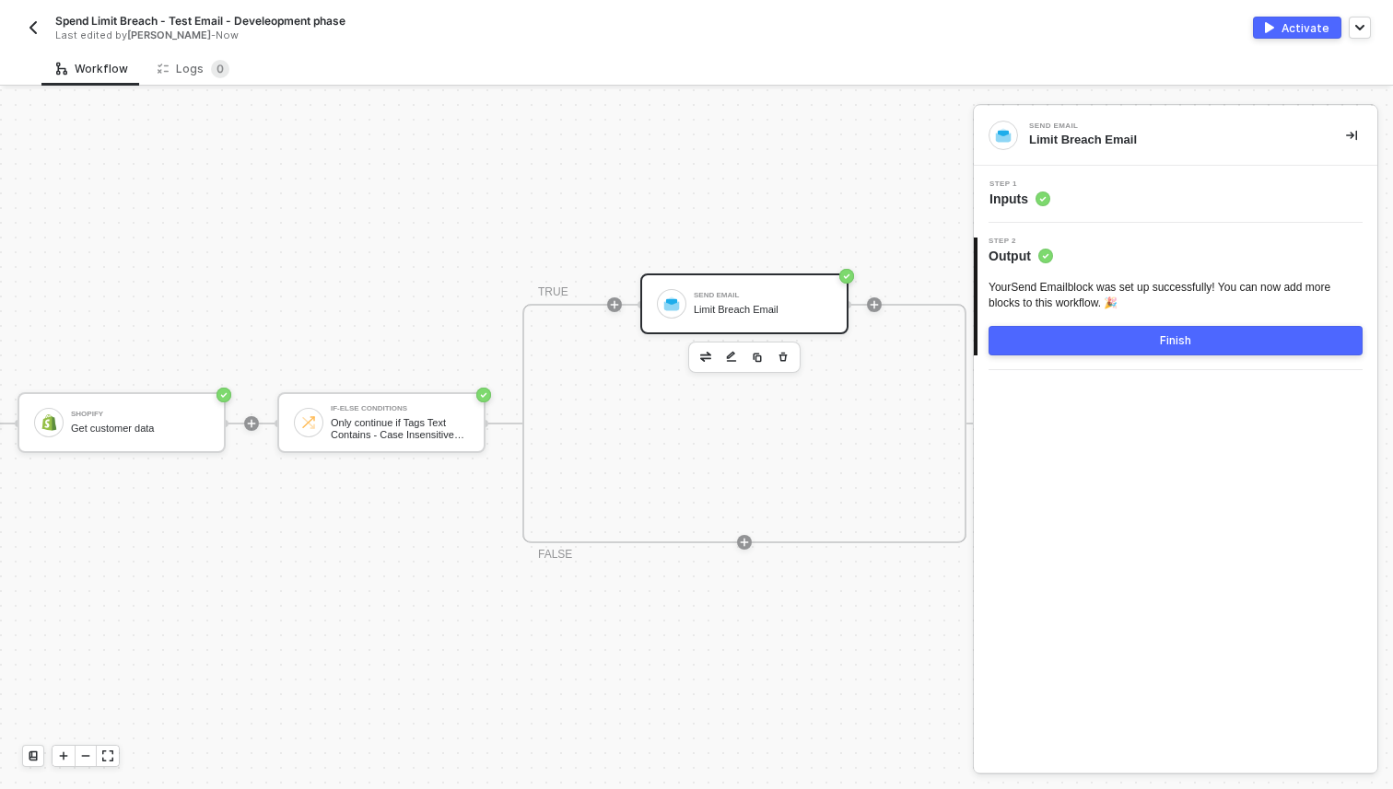
click at [1114, 342] on button "Finish" at bounding box center [1175, 340] width 374 height 29
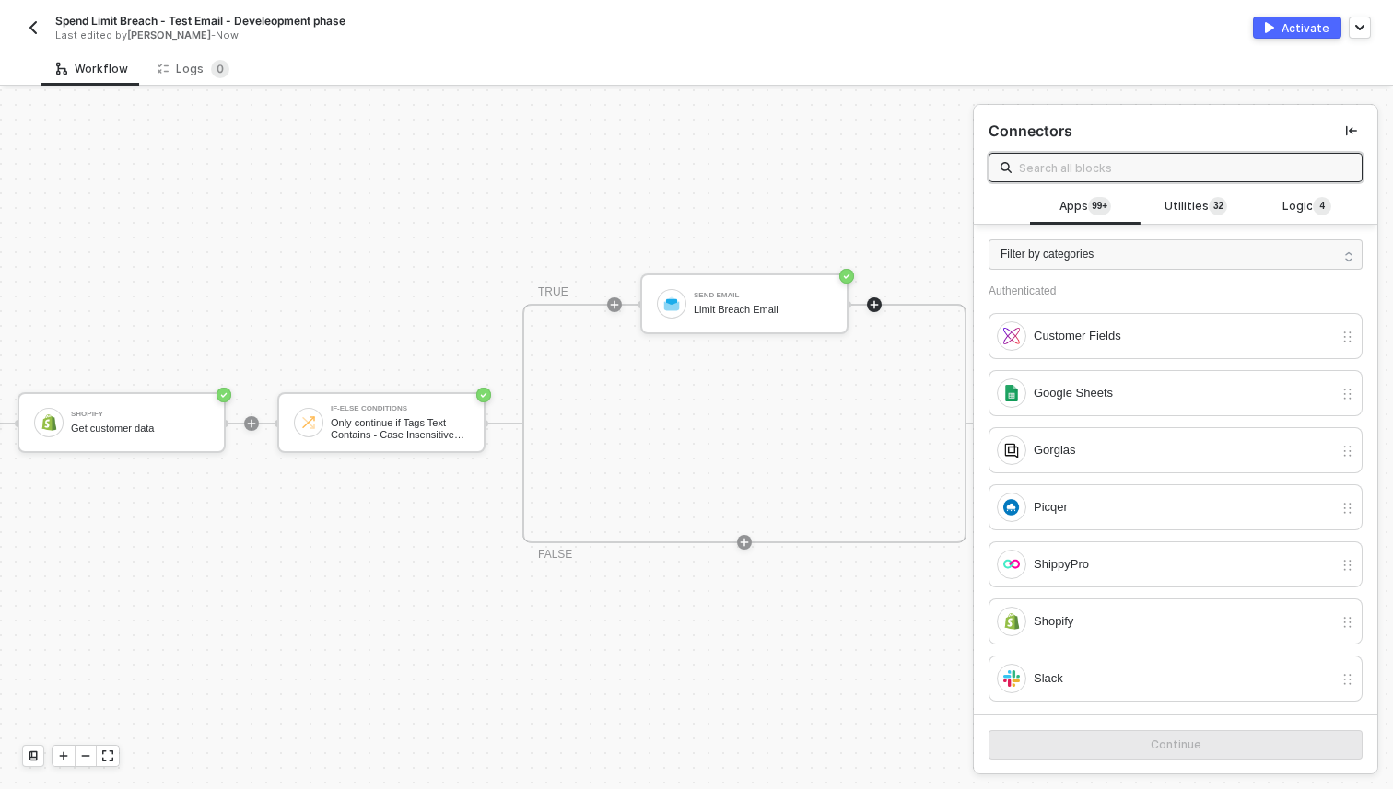
click at [34, 31] on img "button" at bounding box center [33, 27] width 15 height 15
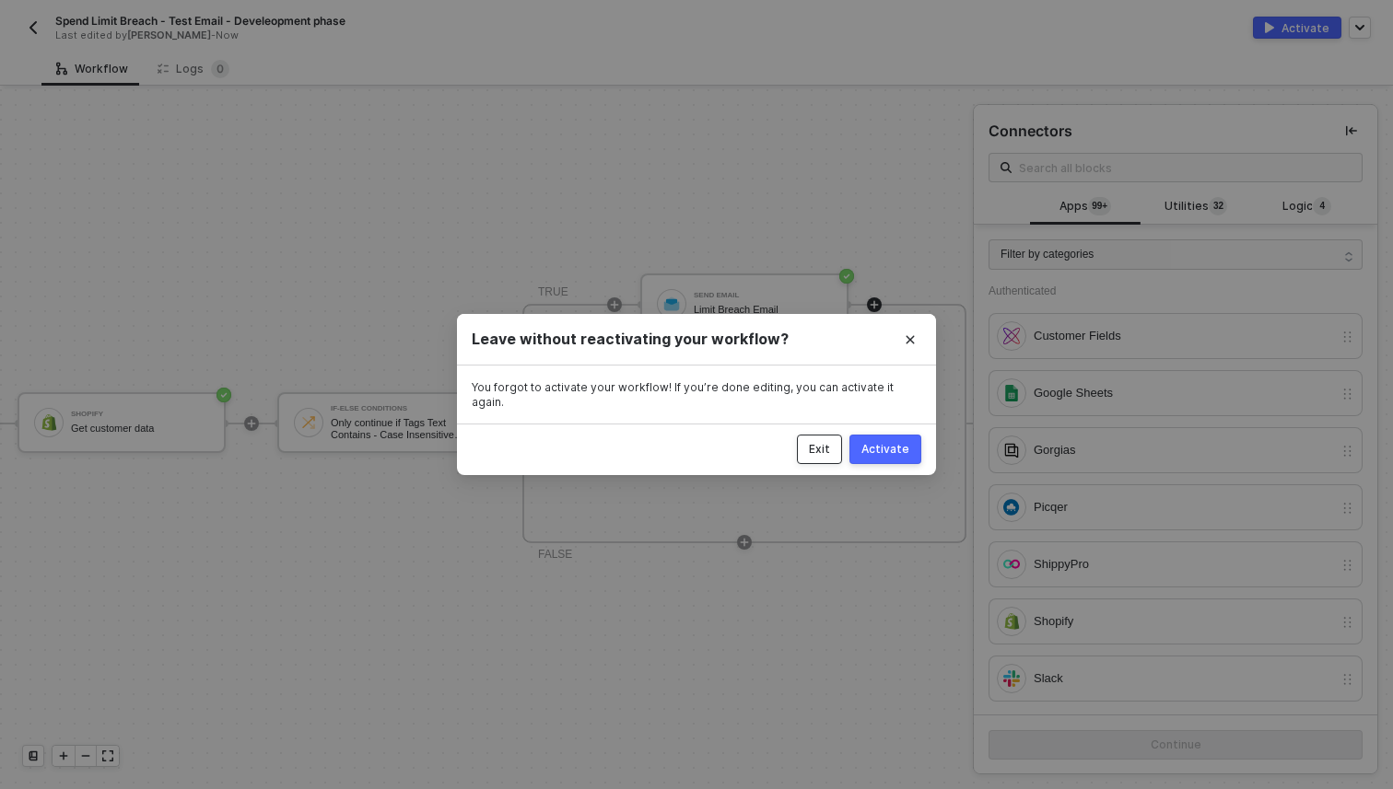
click at [826, 449] on div "Exit" at bounding box center [819, 449] width 21 height 15
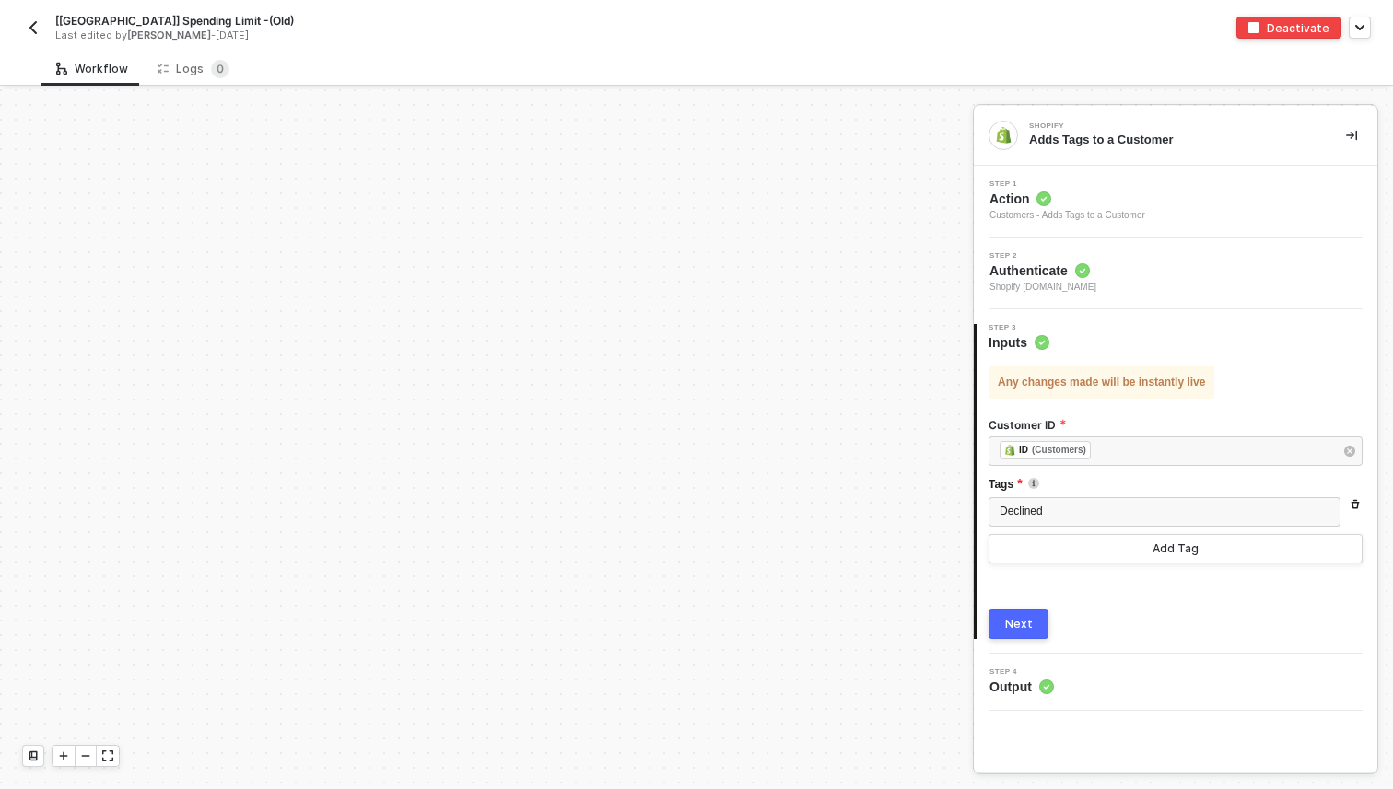
scroll to position [538, 3442]
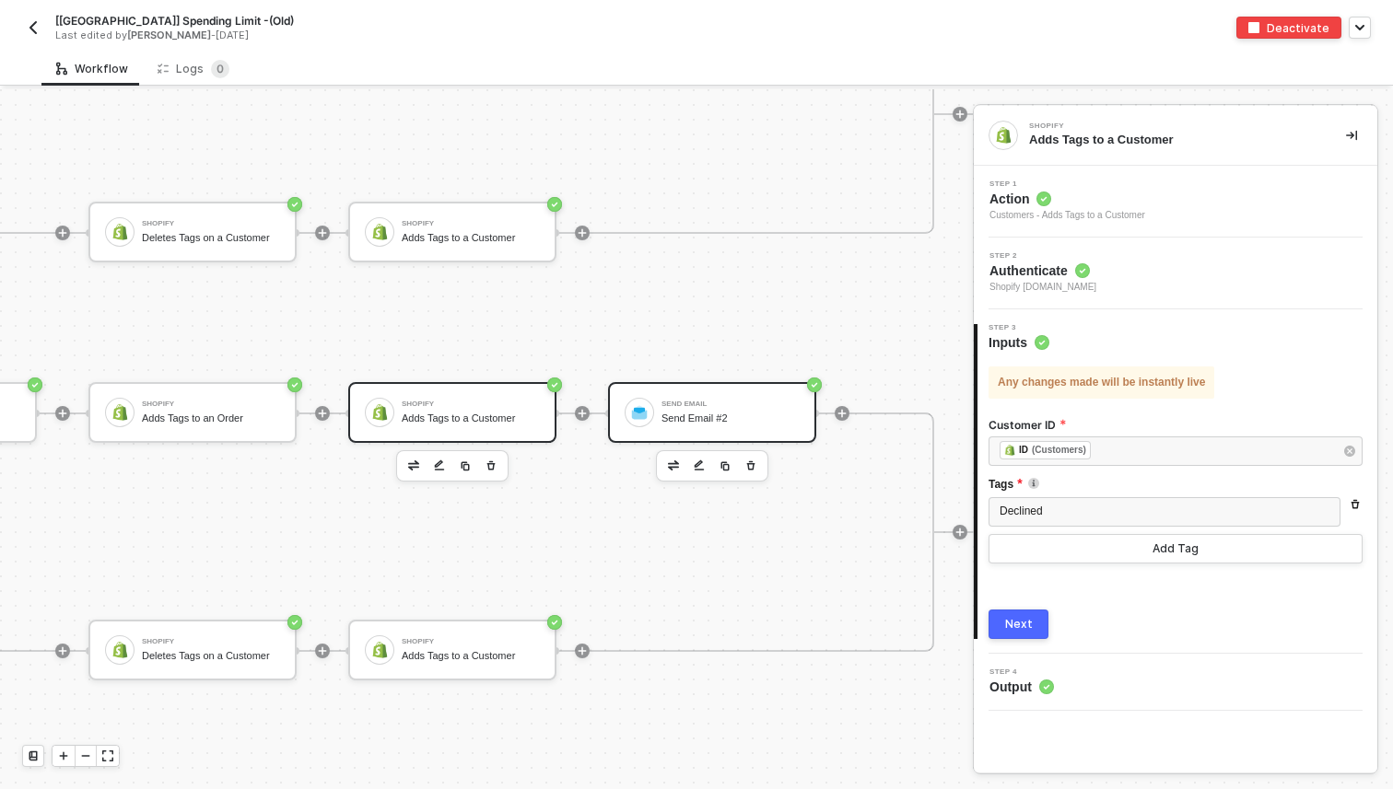
click at [746, 411] on div "Send Email Send Email #2" at bounding box center [730, 412] width 138 height 35
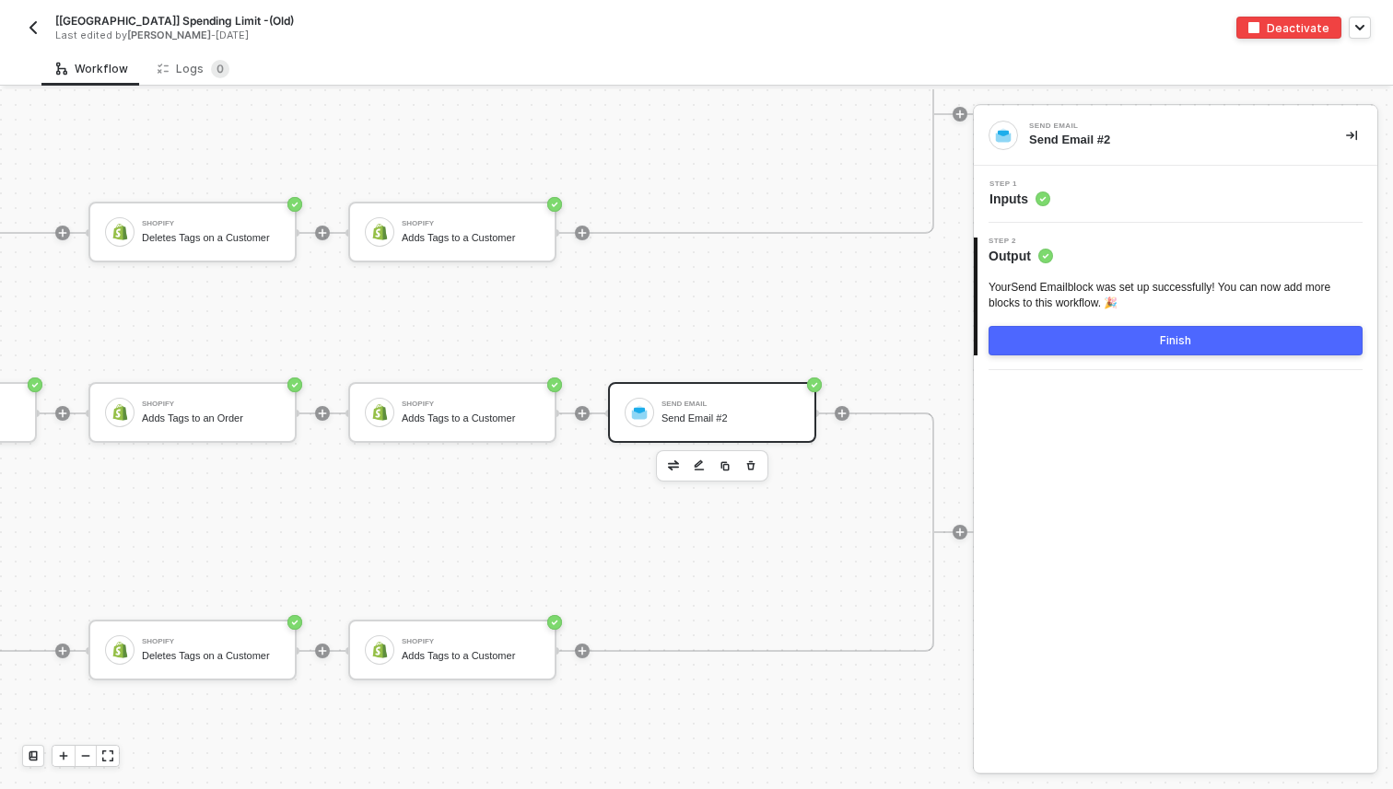
click at [1086, 193] on div "Step 1 Inputs" at bounding box center [1177, 195] width 399 height 28
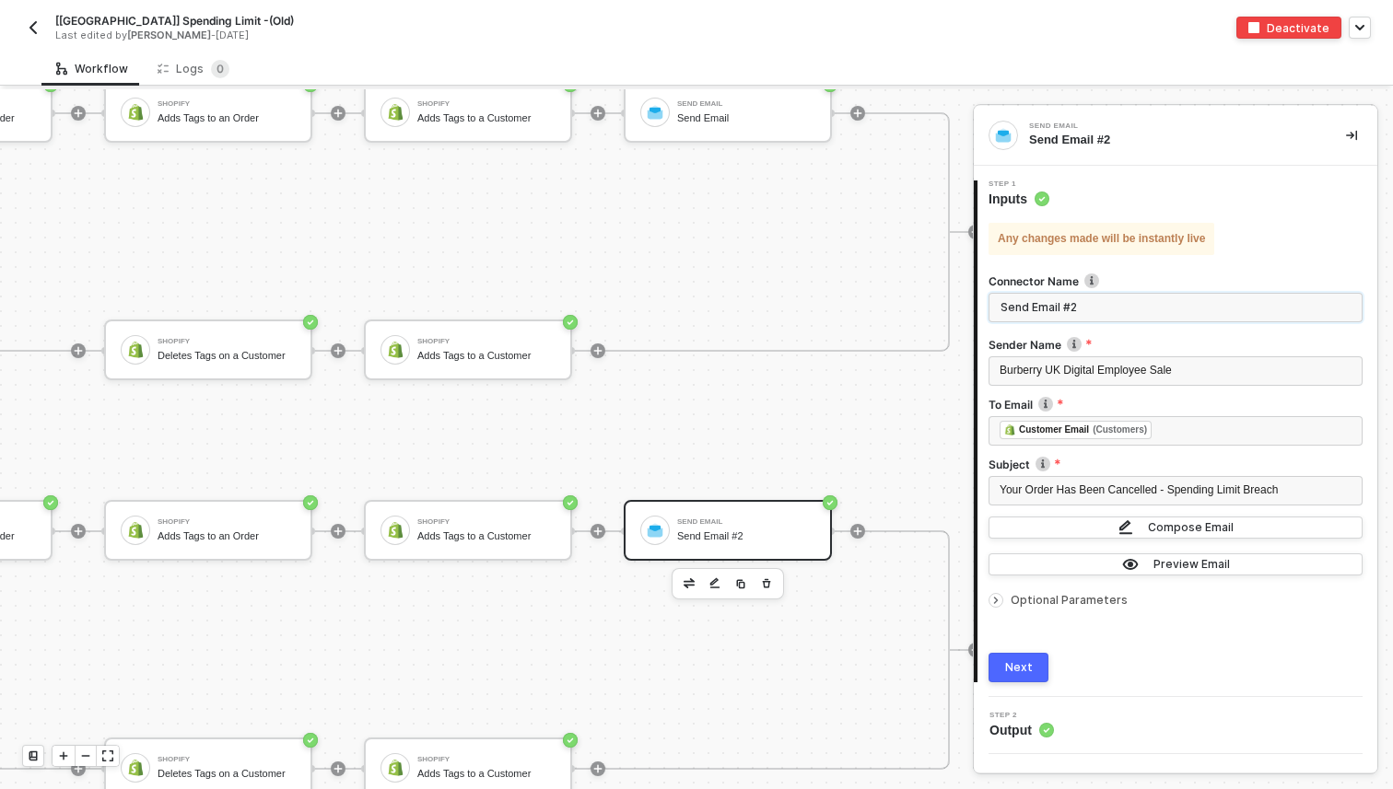
scroll to position [420, 3431]
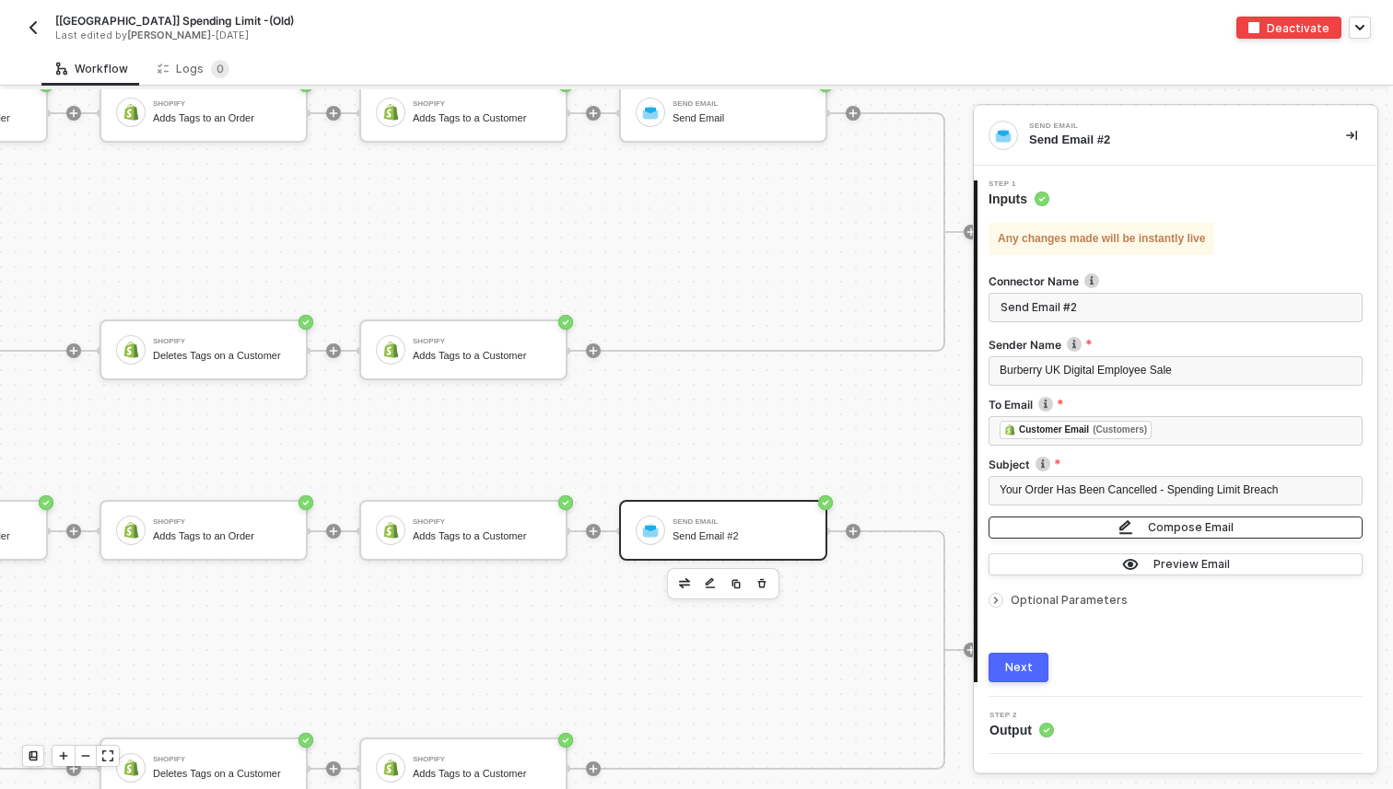
click at [1052, 526] on button "Compose Email" at bounding box center [1175, 528] width 374 height 22
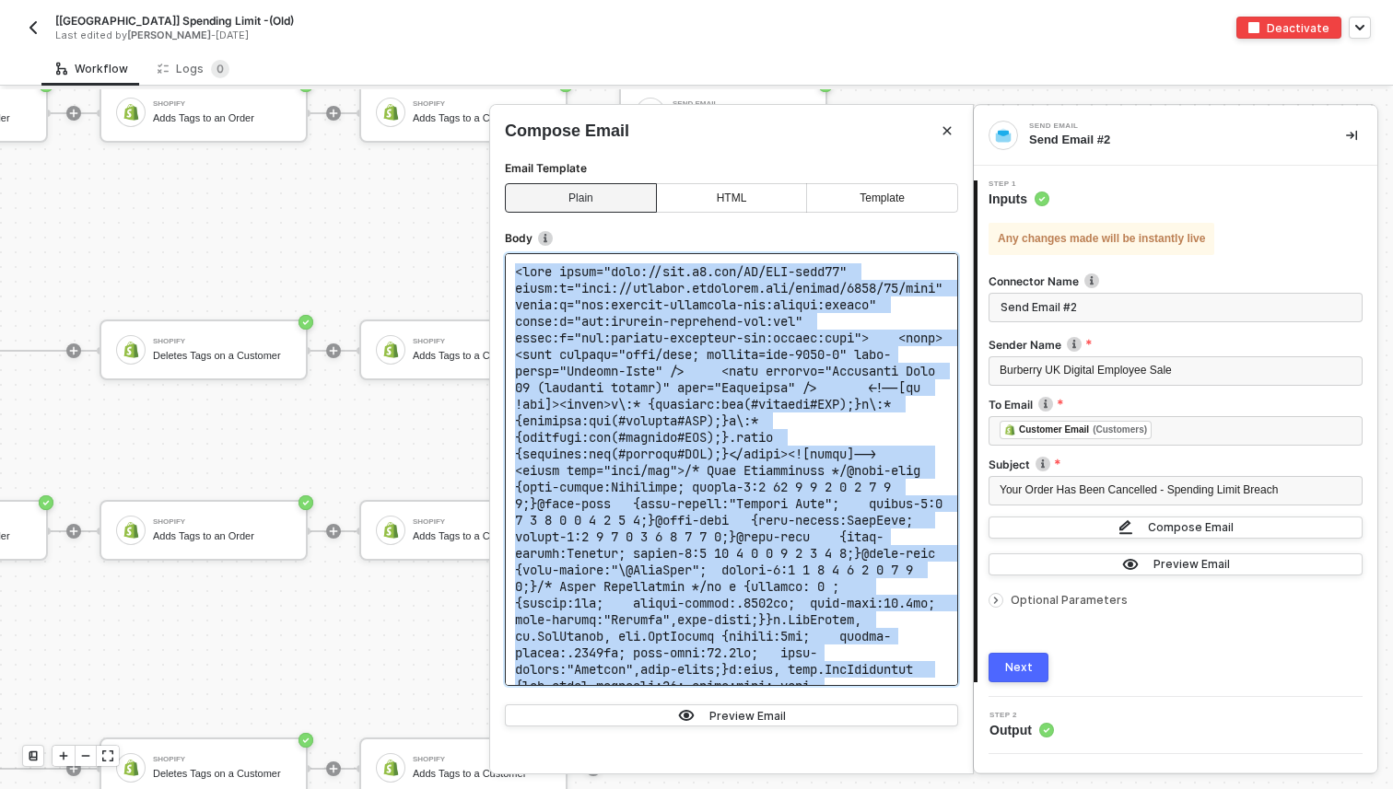
copy code "<html xmlns="[URL][DOMAIN_NAME]" xmlns:m="[URL][DOMAIN_NAME]" xmlns:o="urn:sche…"
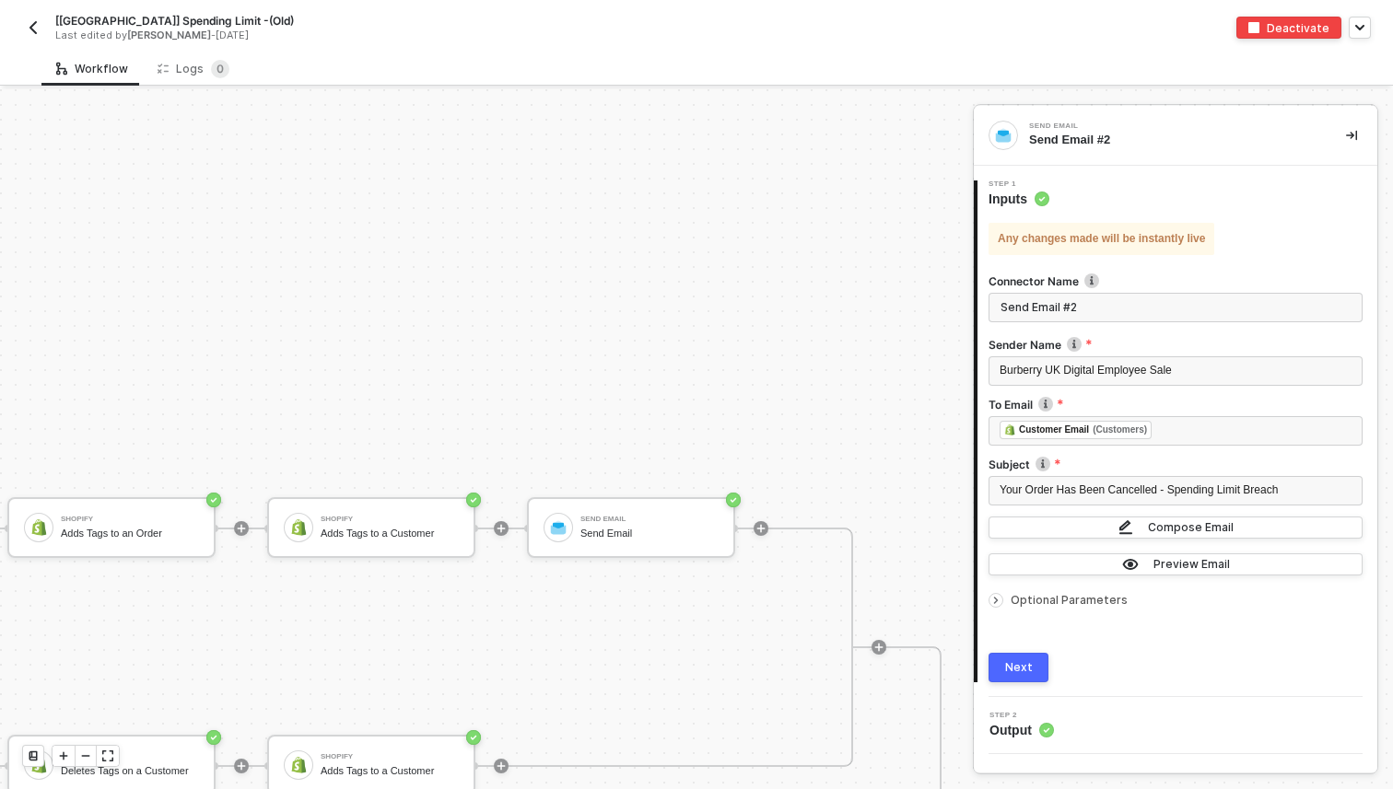
scroll to position [0, 3523]
click at [39, 39] on div "[[GEOGRAPHIC_DATA]] Spending Limit -(Old) Last edited by [PERSON_NAME] - [DATE]" at bounding box center [359, 27] width 674 height 29
click at [35, 29] on img "button" at bounding box center [33, 27] width 15 height 15
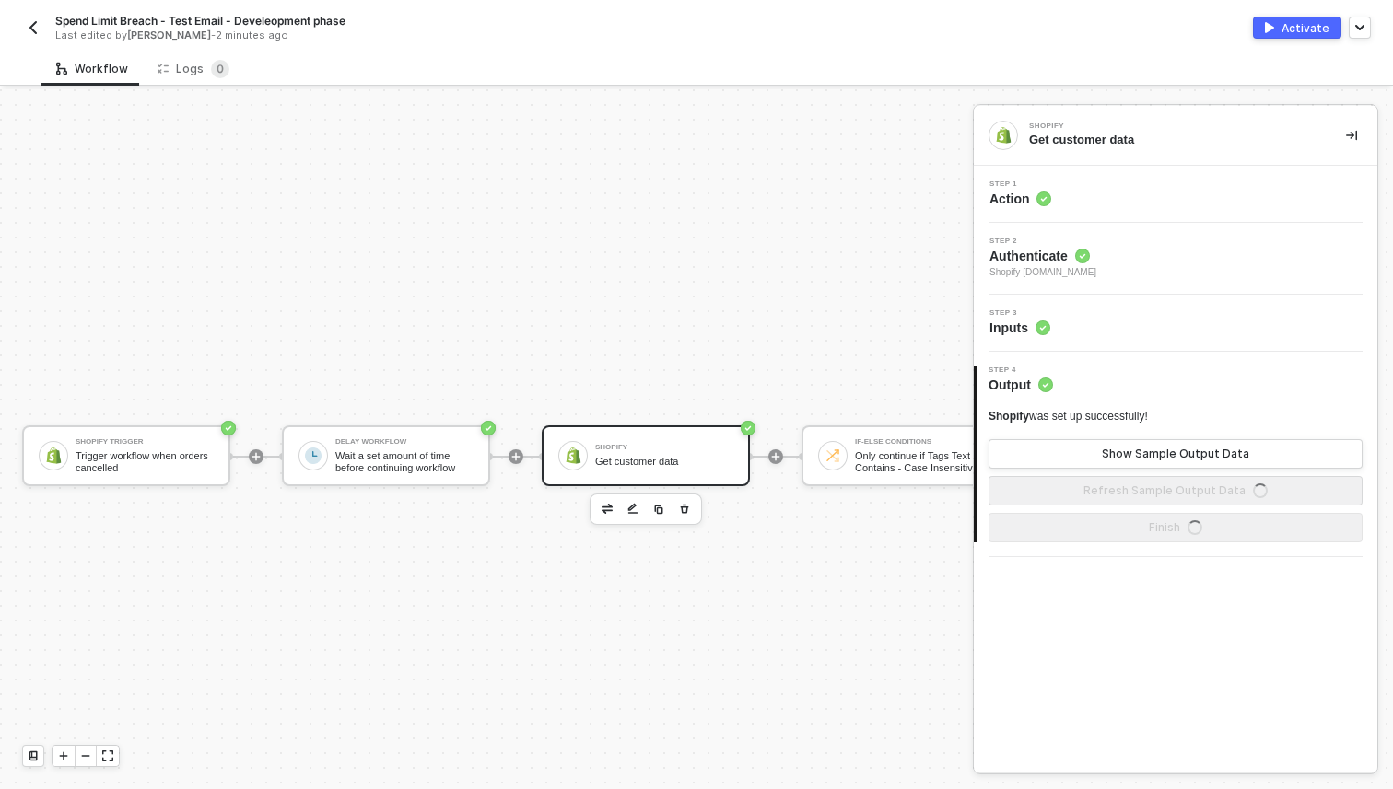
scroll to position [34, 0]
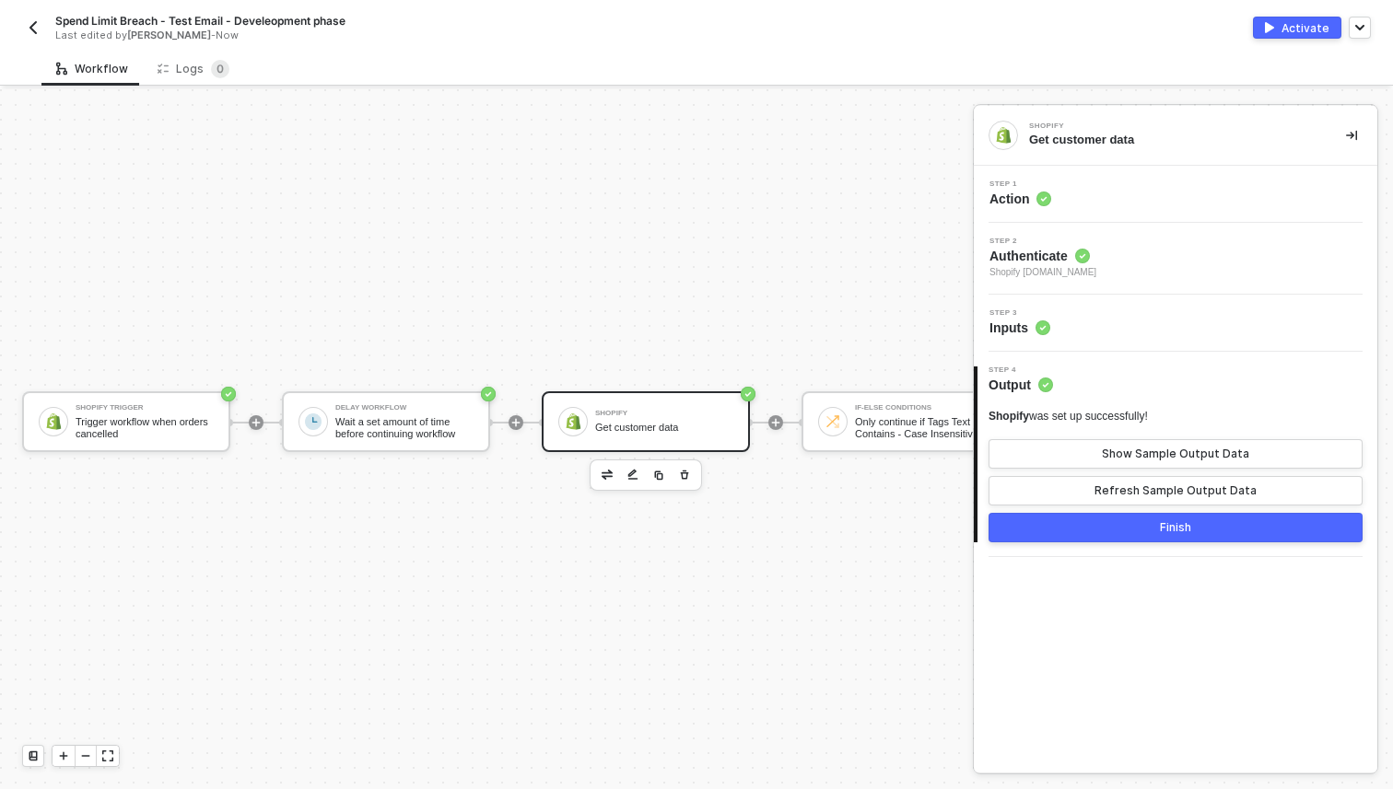
click at [35, 29] on img "button" at bounding box center [33, 27] width 15 height 15
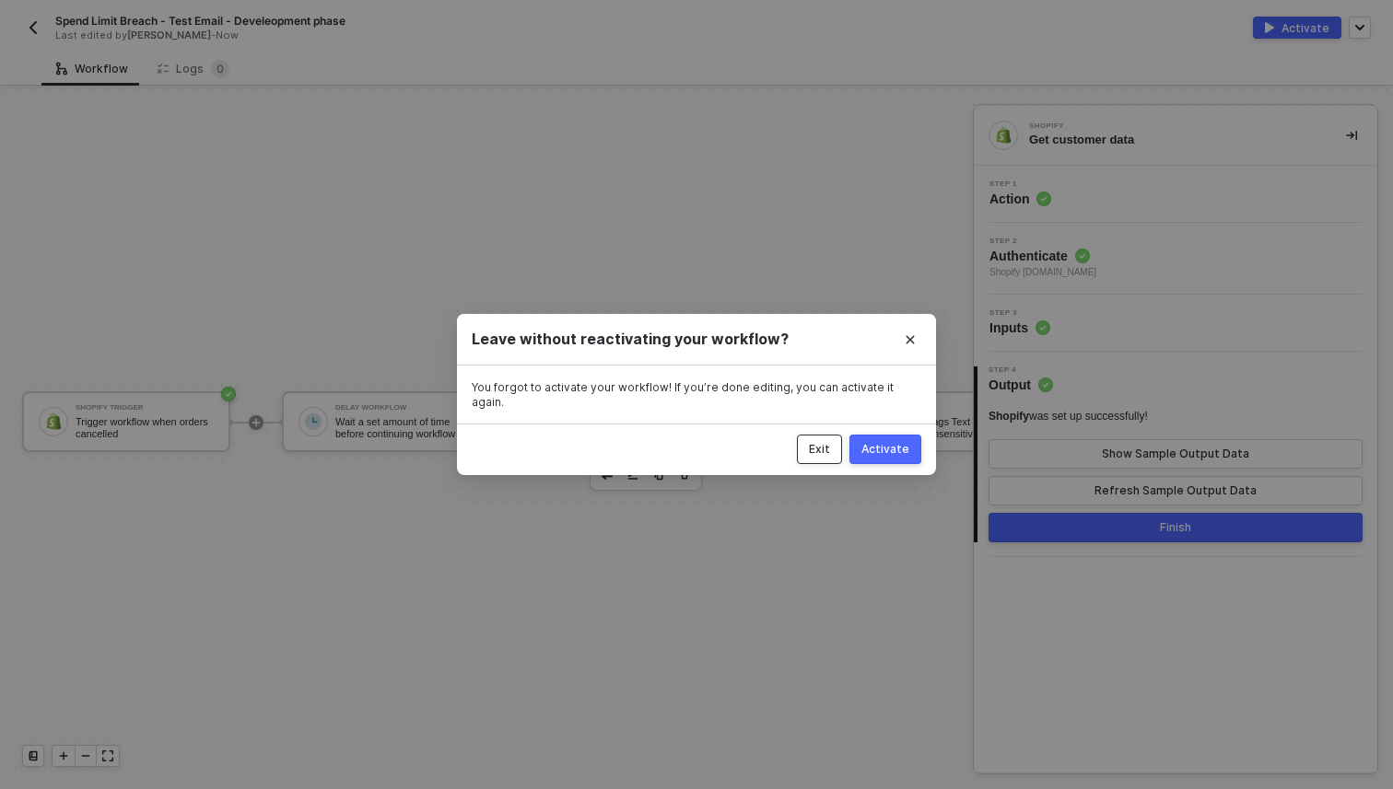
click at [824, 442] on div "Exit" at bounding box center [819, 449] width 21 height 15
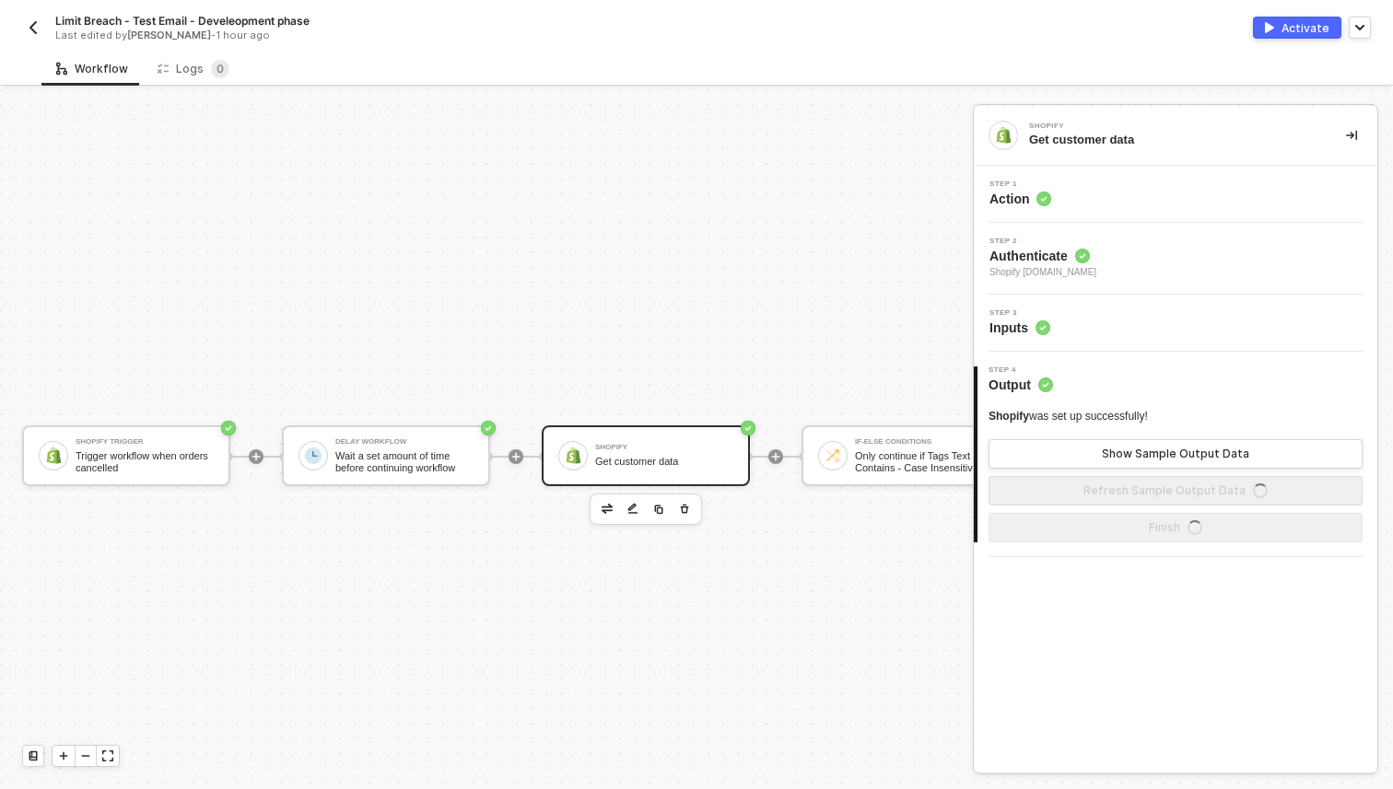
scroll to position [34, 0]
